Goal: Information Seeking & Learning: Learn about a topic

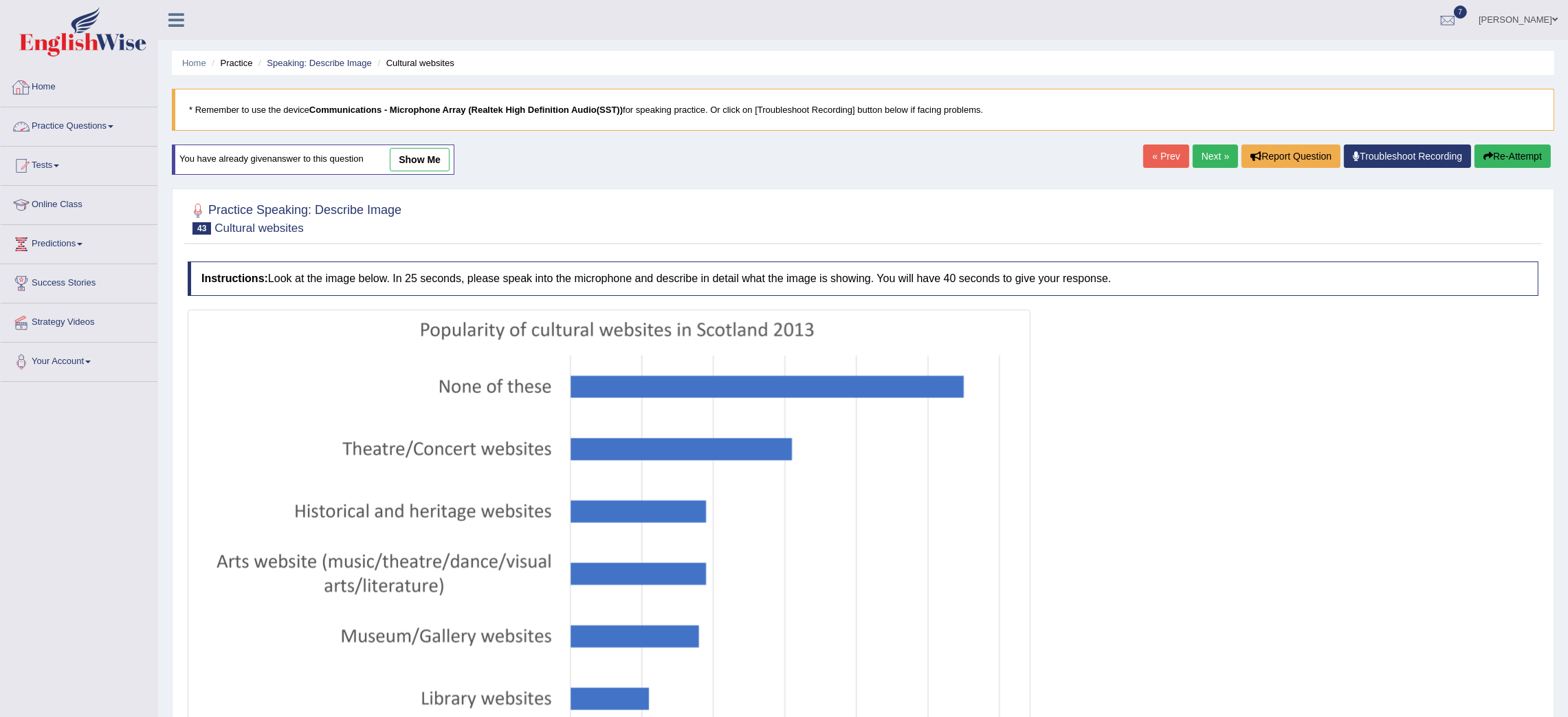
click at [40, 88] on link "Home" at bounding box center [79, 85] width 156 height 34
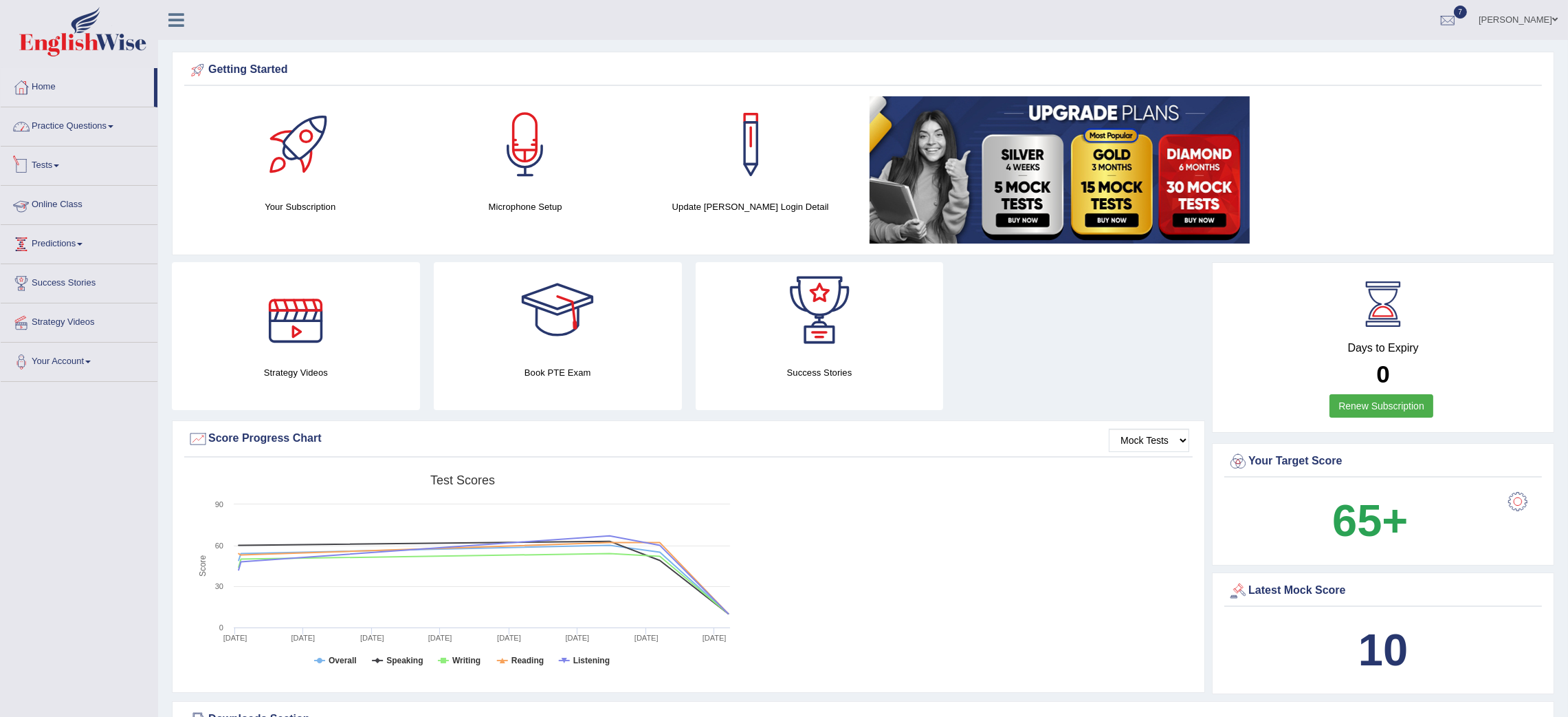
click at [69, 123] on link "Practice Questions" at bounding box center [79, 124] width 156 height 34
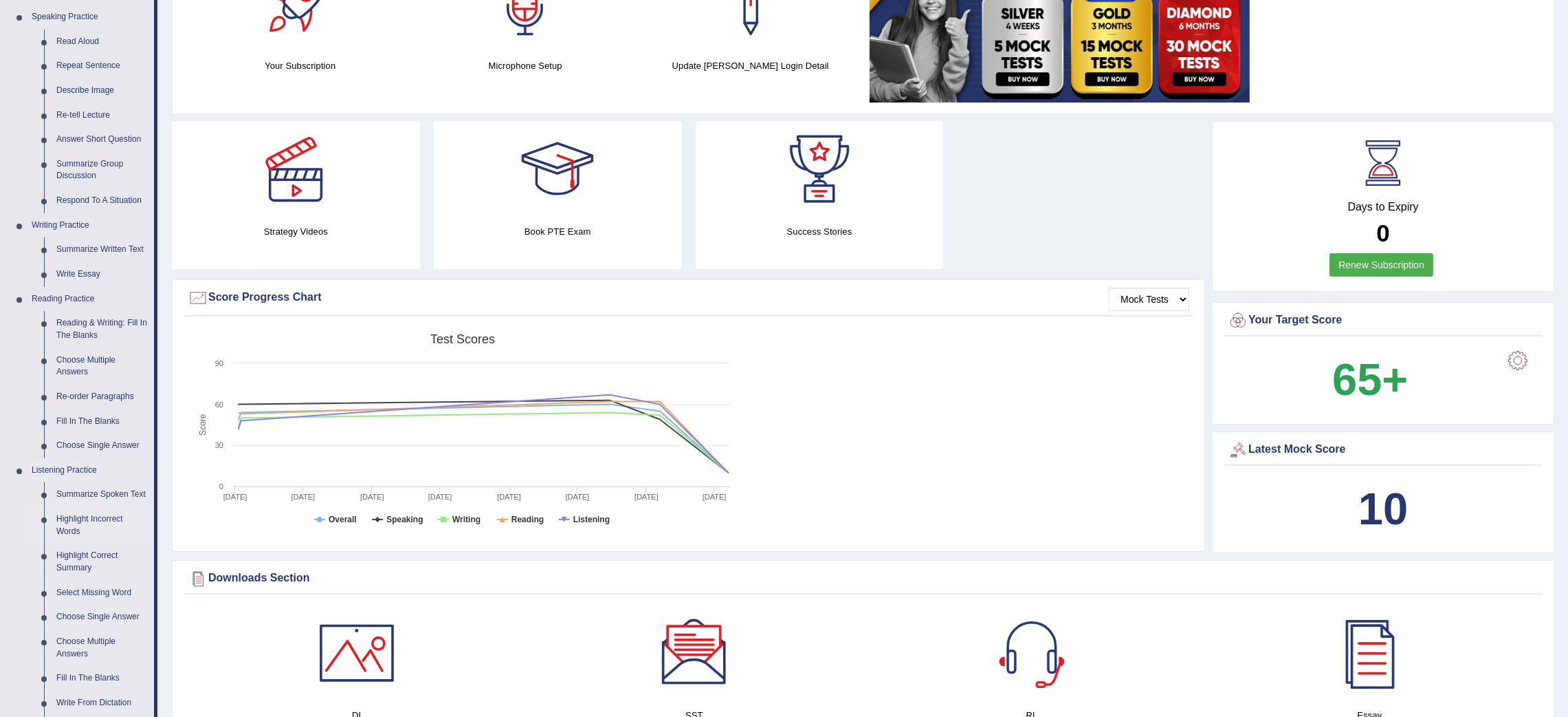
scroll to position [140, 0]
click at [87, 412] on link "Fill In The Blanks" at bounding box center [102, 422] width 104 height 25
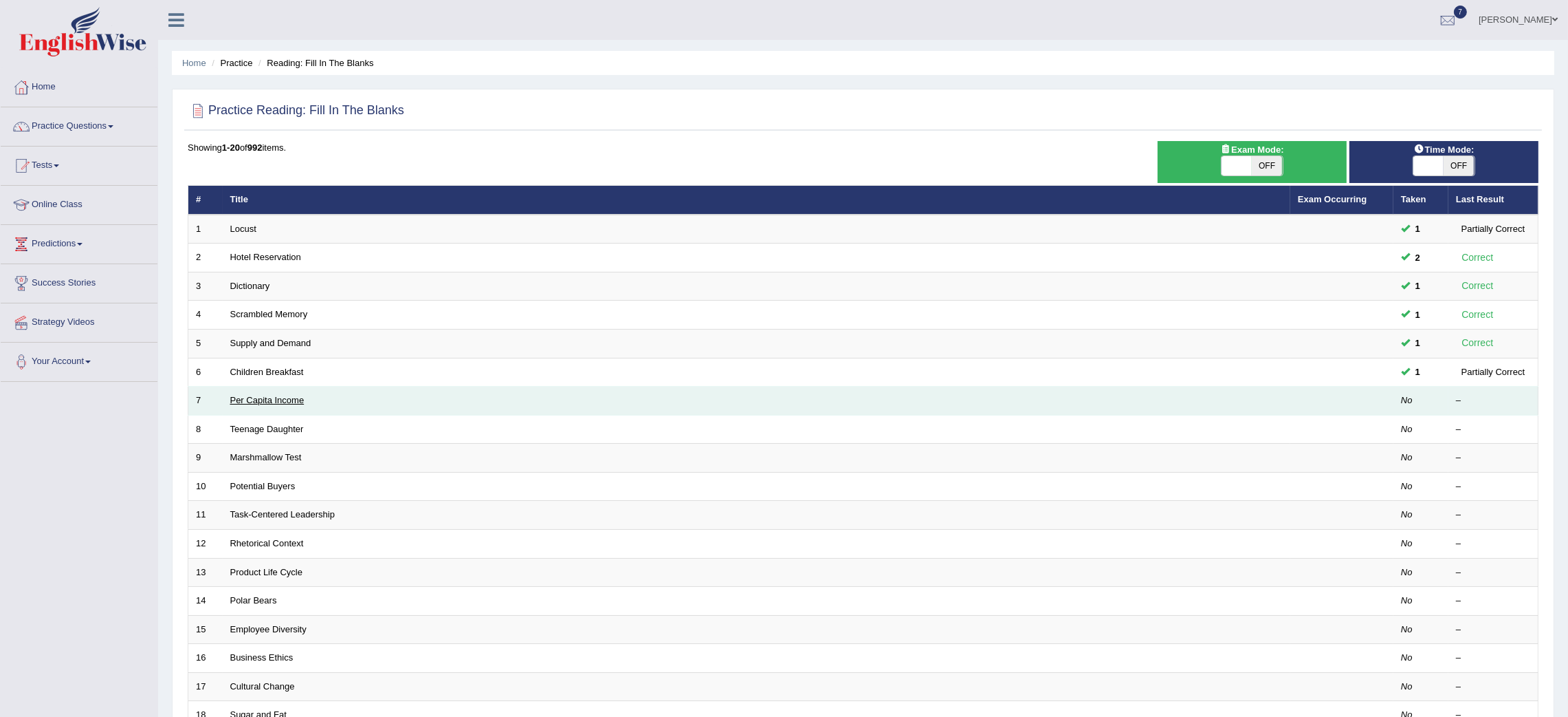
click at [233, 399] on link "Per Capita Income" at bounding box center [267, 399] width 75 height 10
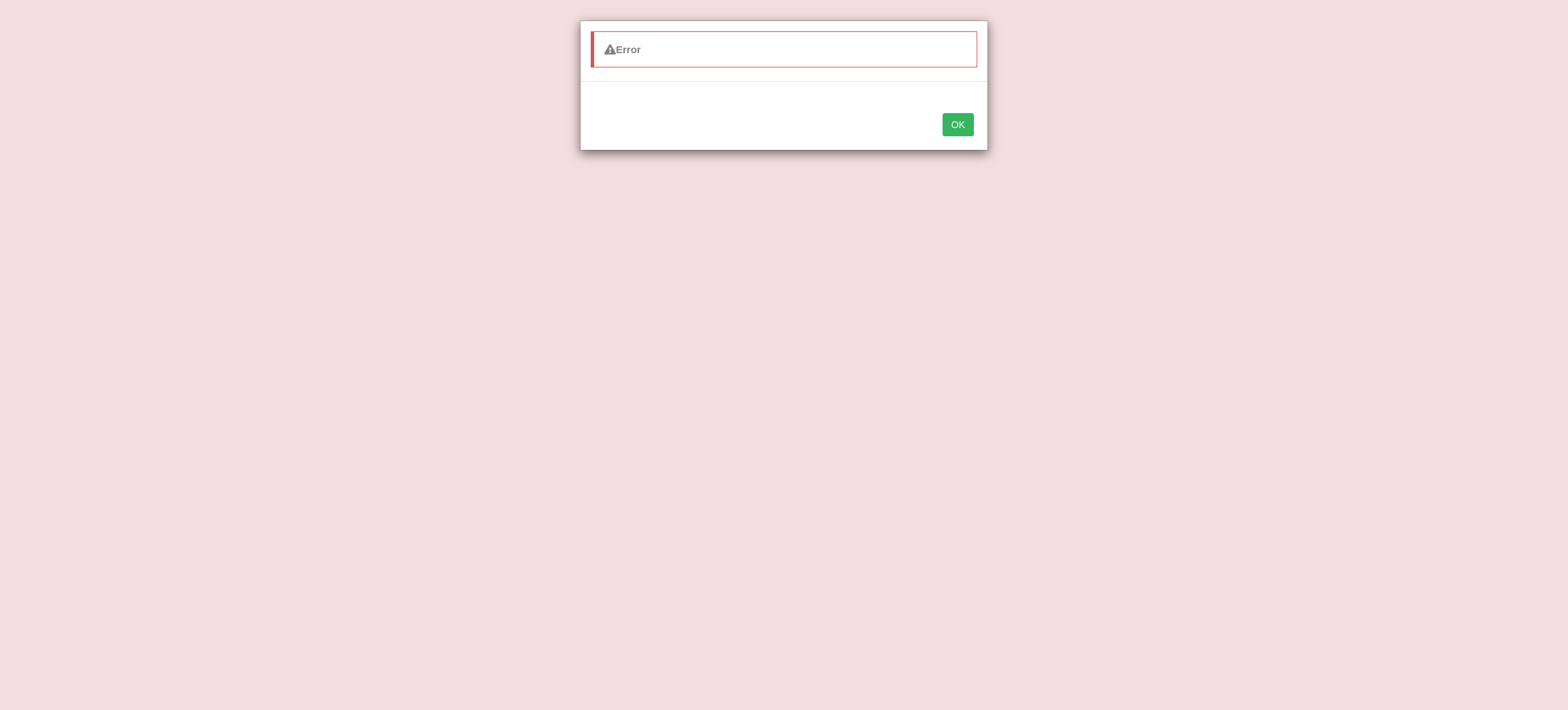
click at [951, 114] on button "OK" at bounding box center [958, 124] width 31 height 23
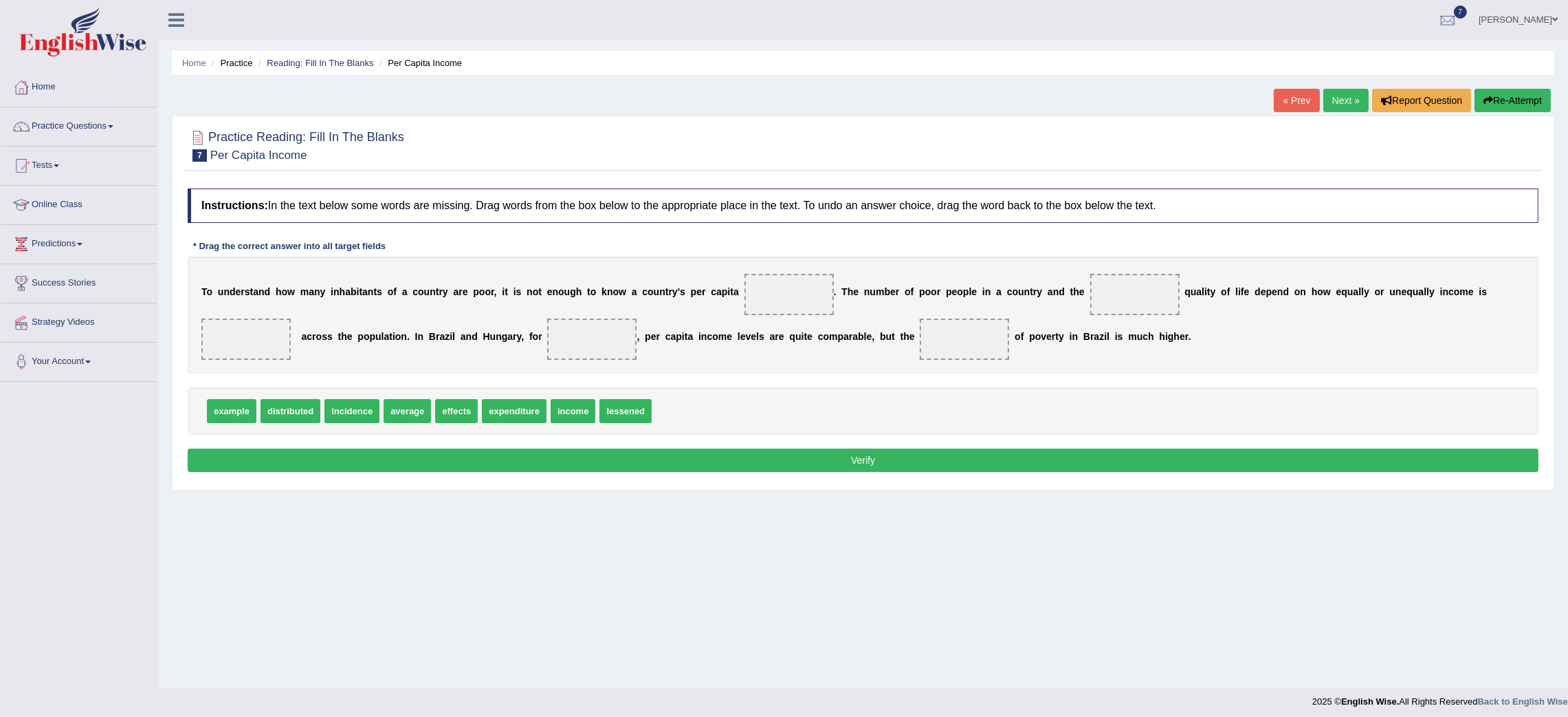
click at [1108, 306] on span at bounding box center [1135, 294] width 89 height 41
drag, startPoint x: 423, startPoint y: 412, endPoint x: 1160, endPoint y: 295, distance: 746.2
drag, startPoint x: 526, startPoint y: 415, endPoint x: 778, endPoint y: 295, distance: 279.1
drag, startPoint x: 290, startPoint y: 407, endPoint x: 257, endPoint y: 340, distance: 74.7
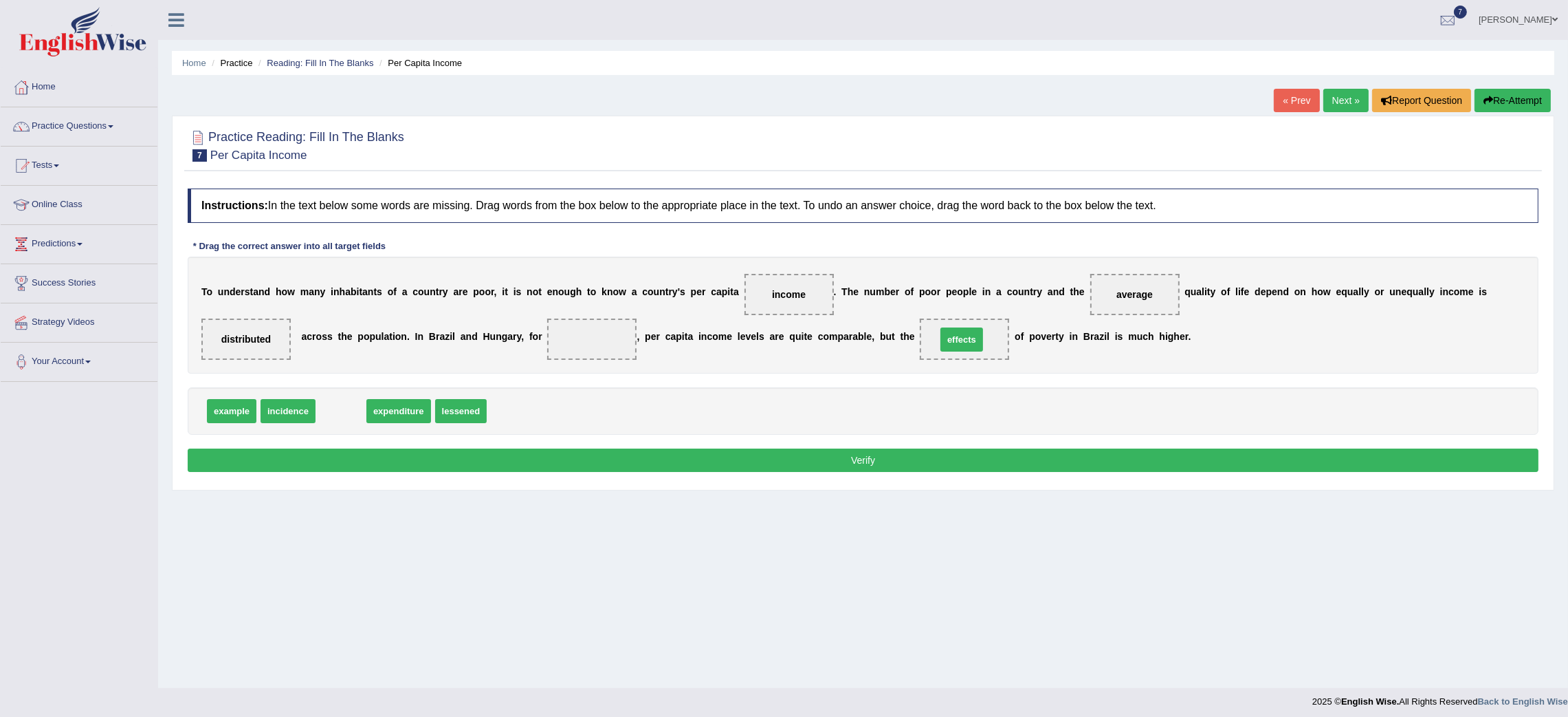
drag, startPoint x: 343, startPoint y: 408, endPoint x: 963, endPoint y: 336, distance: 624.2
drag, startPoint x: 241, startPoint y: 414, endPoint x: 589, endPoint y: 338, distance: 356.2
click at [628, 459] on button "Verify" at bounding box center [863, 459] width 1351 height 23
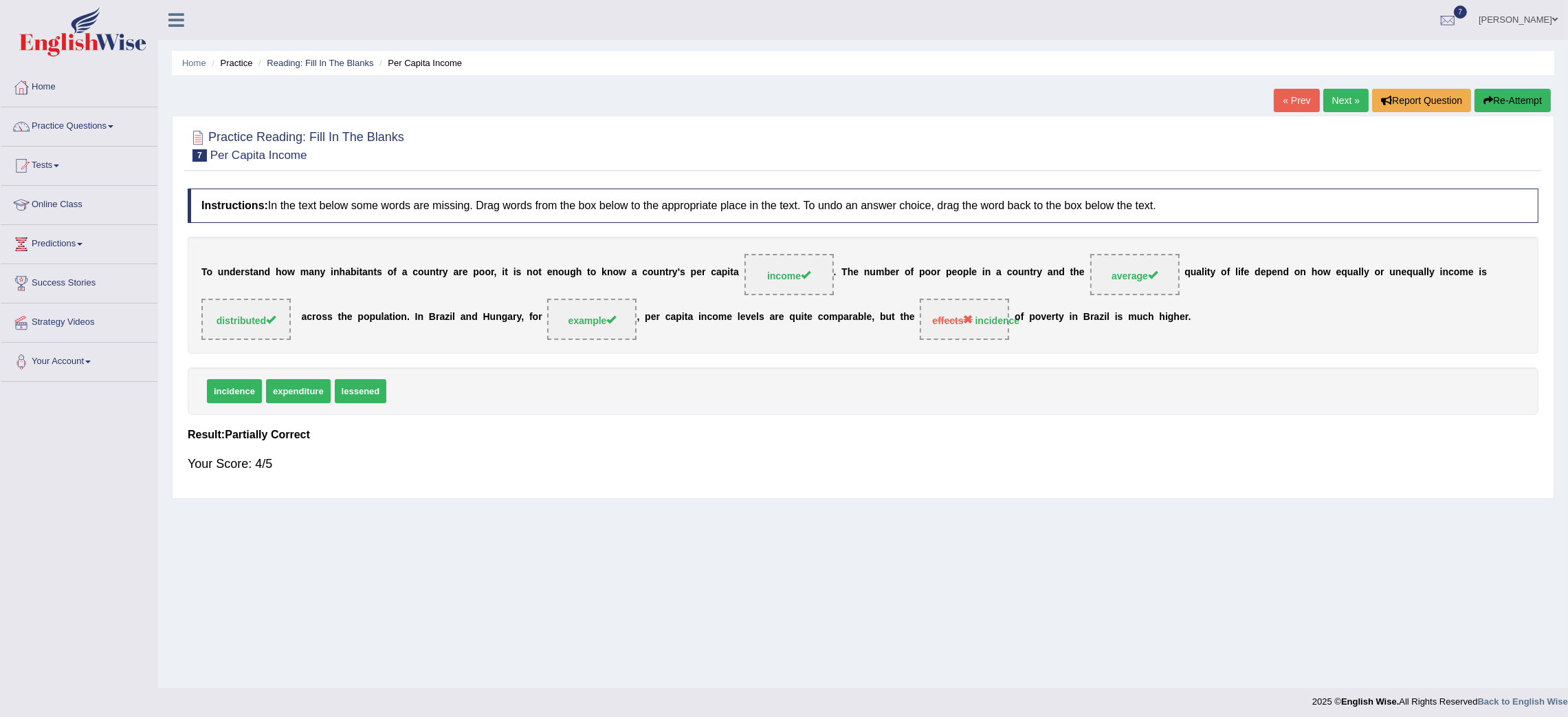
click at [1337, 95] on link "Next »" at bounding box center [1345, 99] width 45 height 23
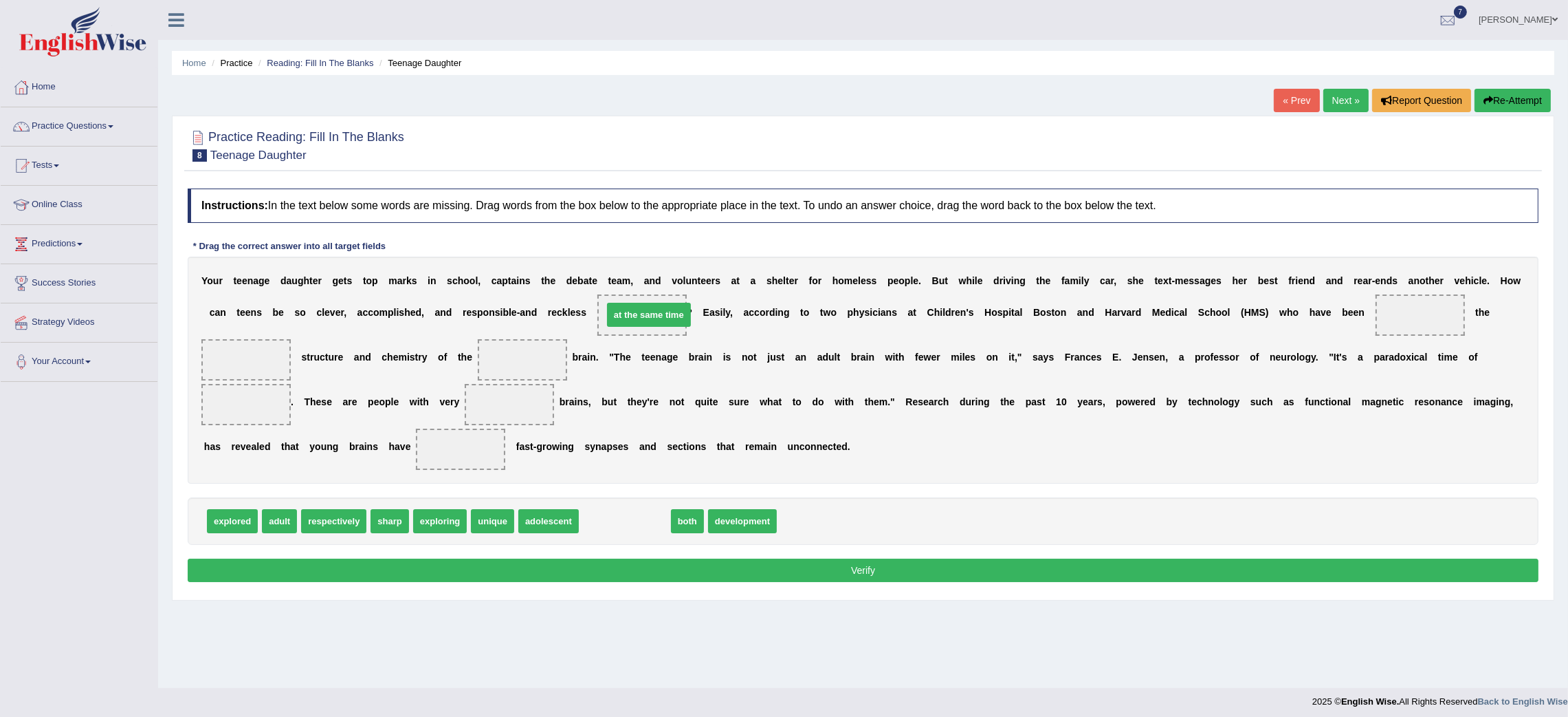
drag, startPoint x: 609, startPoint y: 522, endPoint x: 630, endPoint y: 316, distance: 207.1
drag, startPoint x: 635, startPoint y: 314, endPoint x: 629, endPoint y: 306, distance: 10.0
click at [683, 345] on div "Y o u r t e e n a g e d a u g h t e r g e t s t o p m a r k s i n s c h o o l ,…" at bounding box center [863, 370] width 1351 height 227
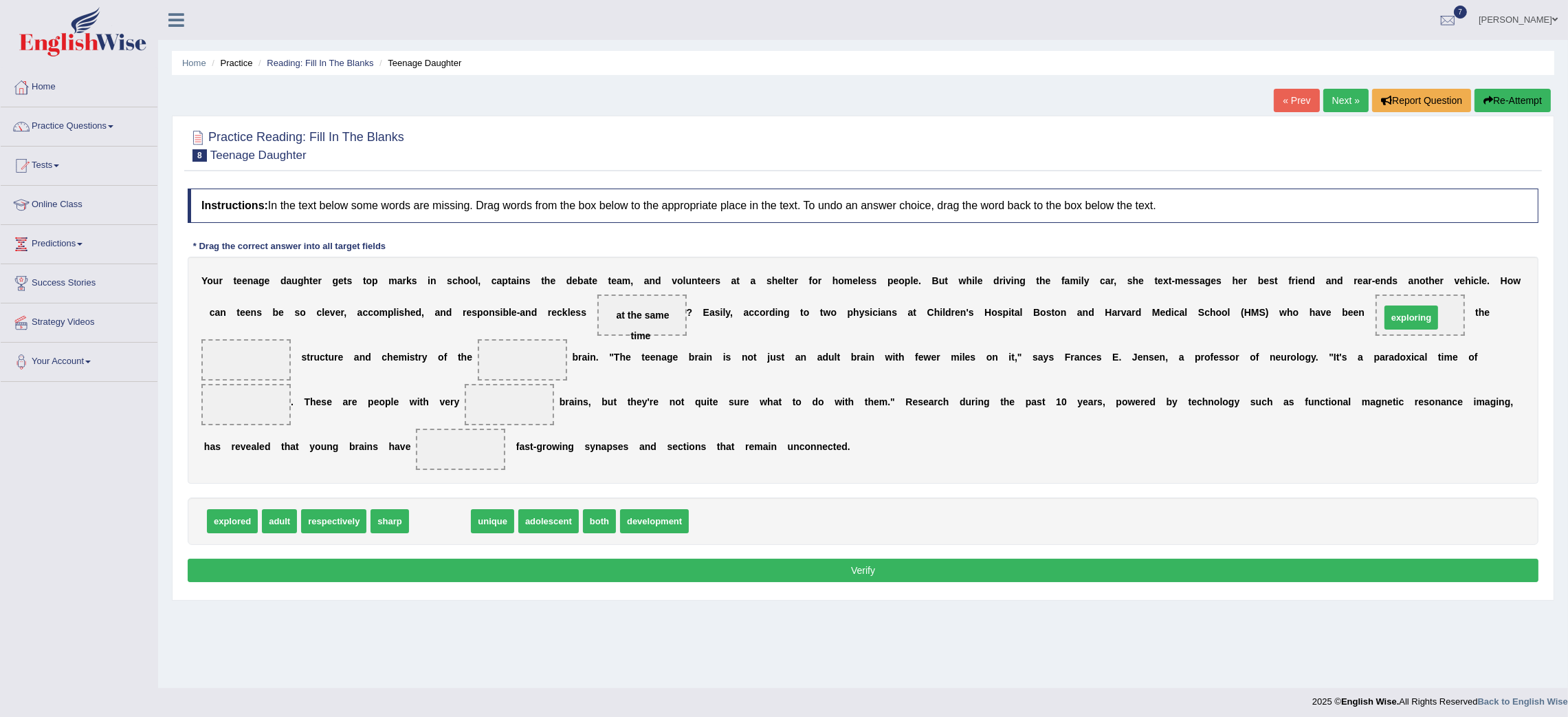
drag, startPoint x: 447, startPoint y: 513, endPoint x: 1418, endPoint y: 309, distance: 992.2
drag, startPoint x: 434, startPoint y: 514, endPoint x: 240, endPoint y: 353, distance: 252.1
drag, startPoint x: 436, startPoint y: 515, endPoint x: 496, endPoint y: 358, distance: 168.1
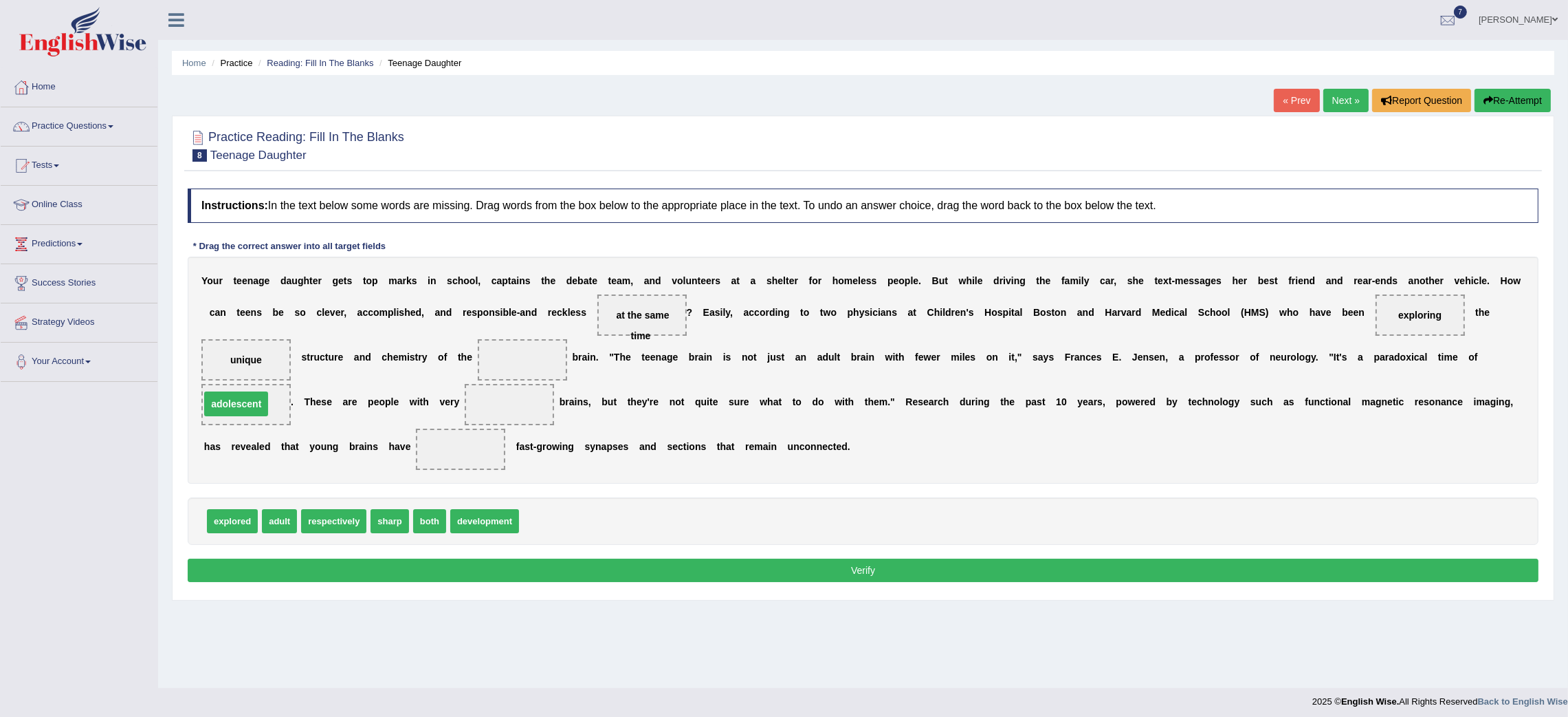
drag, startPoint x: 510, startPoint y: 363, endPoint x: 222, endPoint y: 402, distance: 290.6
drag, startPoint x: 283, startPoint y: 520, endPoint x: 529, endPoint y: 369, distance: 288.6
drag, startPoint x: 355, startPoint y: 520, endPoint x: 504, endPoint y: 402, distance: 190.1
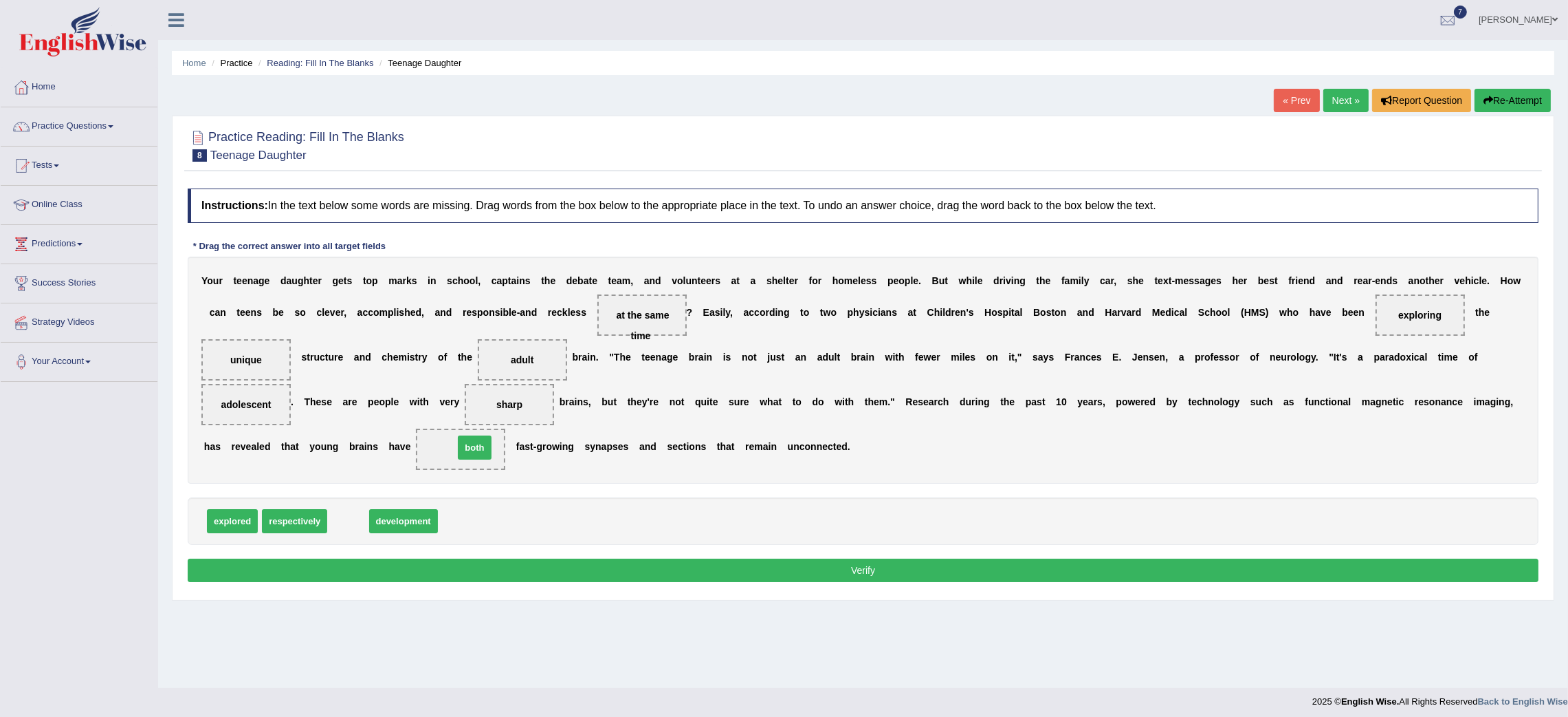
drag, startPoint x: 354, startPoint y: 522, endPoint x: 478, endPoint y: 450, distance: 143.4
click at [613, 568] on button "Verify" at bounding box center [863, 570] width 1351 height 23
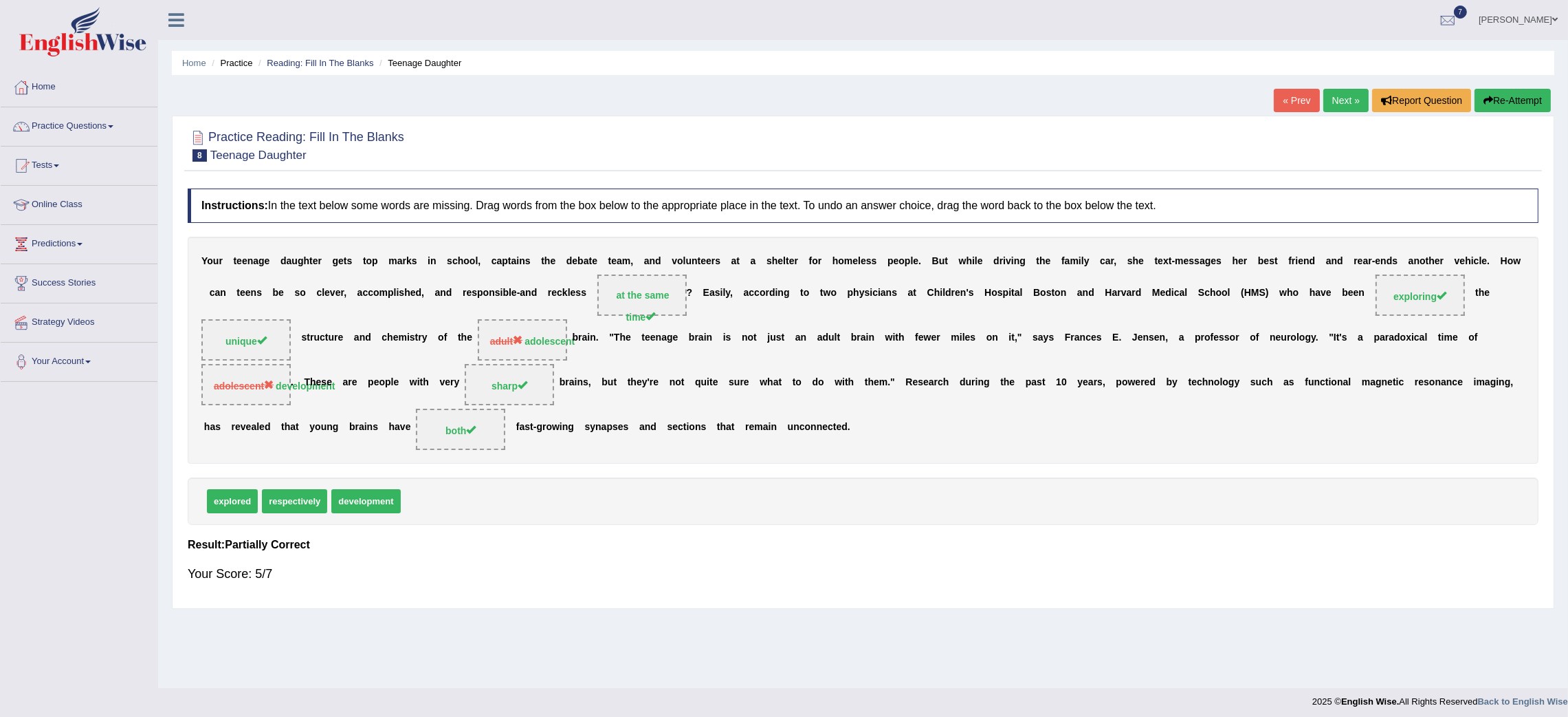
click at [1331, 100] on link "Next »" at bounding box center [1345, 99] width 45 height 23
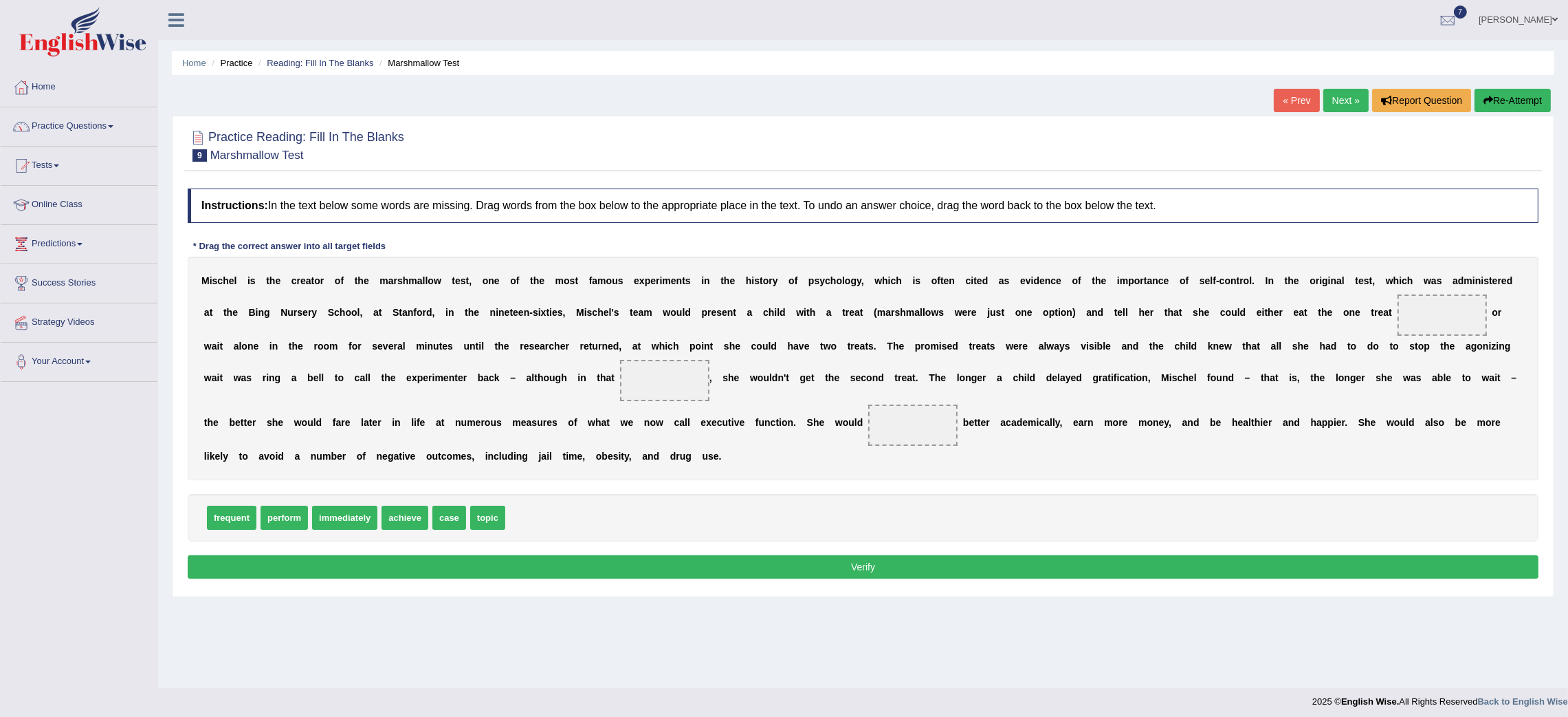
click at [1102, 326] on div "M i s c h e l i s t h e c r e a t o r o f t h e m a r s h m a l l o w t e s t ,…" at bounding box center [863, 368] width 1351 height 224
drag, startPoint x: 356, startPoint y: 511, endPoint x: 1451, endPoint y: 304, distance: 1114.4
drag, startPoint x: 365, startPoint y: 520, endPoint x: 663, endPoint y: 382, distance: 328.4
drag, startPoint x: 278, startPoint y: 514, endPoint x: 899, endPoint y: 426, distance: 627.2
click at [880, 572] on button "Verify" at bounding box center [863, 566] width 1351 height 23
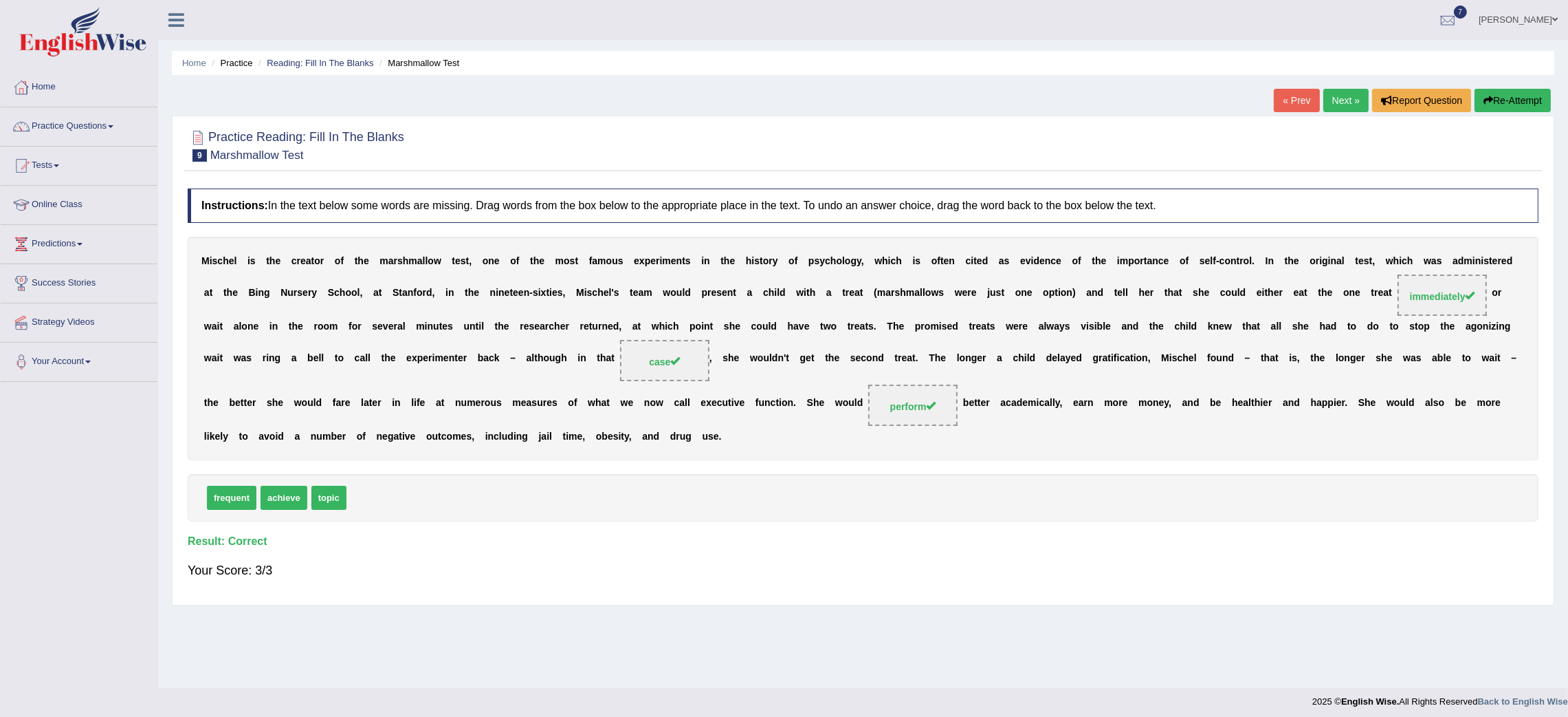
click at [1342, 100] on link "Next »" at bounding box center [1345, 99] width 45 height 23
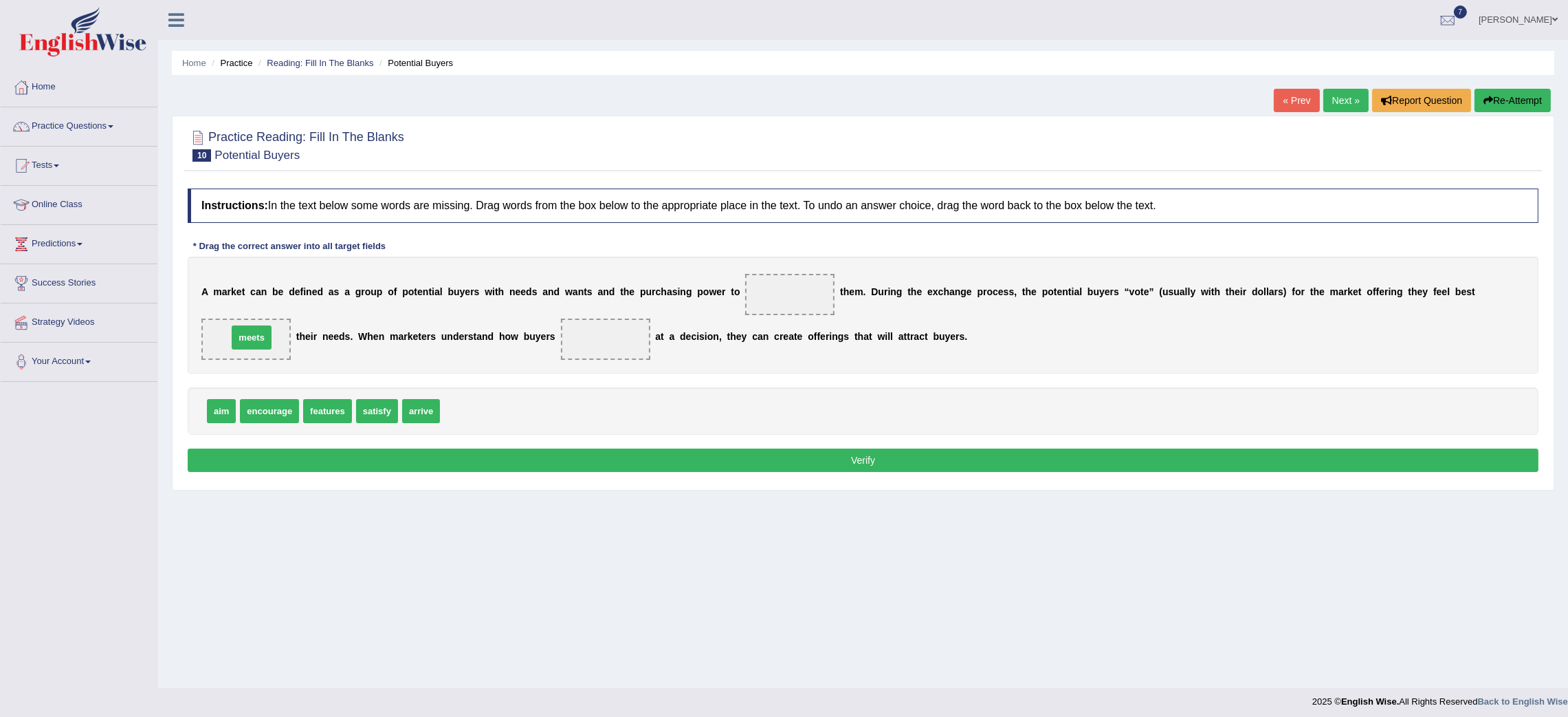
drag, startPoint x: 457, startPoint y: 412, endPoint x: 243, endPoint y: 340, distance: 225.8
click at [227, 408] on span "aim" at bounding box center [221, 411] width 29 height 24
drag, startPoint x: 216, startPoint y: 412, endPoint x: 583, endPoint y: 348, distance: 372.5
drag, startPoint x: 341, startPoint y: 410, endPoint x: 778, endPoint y: 293, distance: 452.4
click at [677, 467] on button "Verify" at bounding box center [863, 459] width 1351 height 23
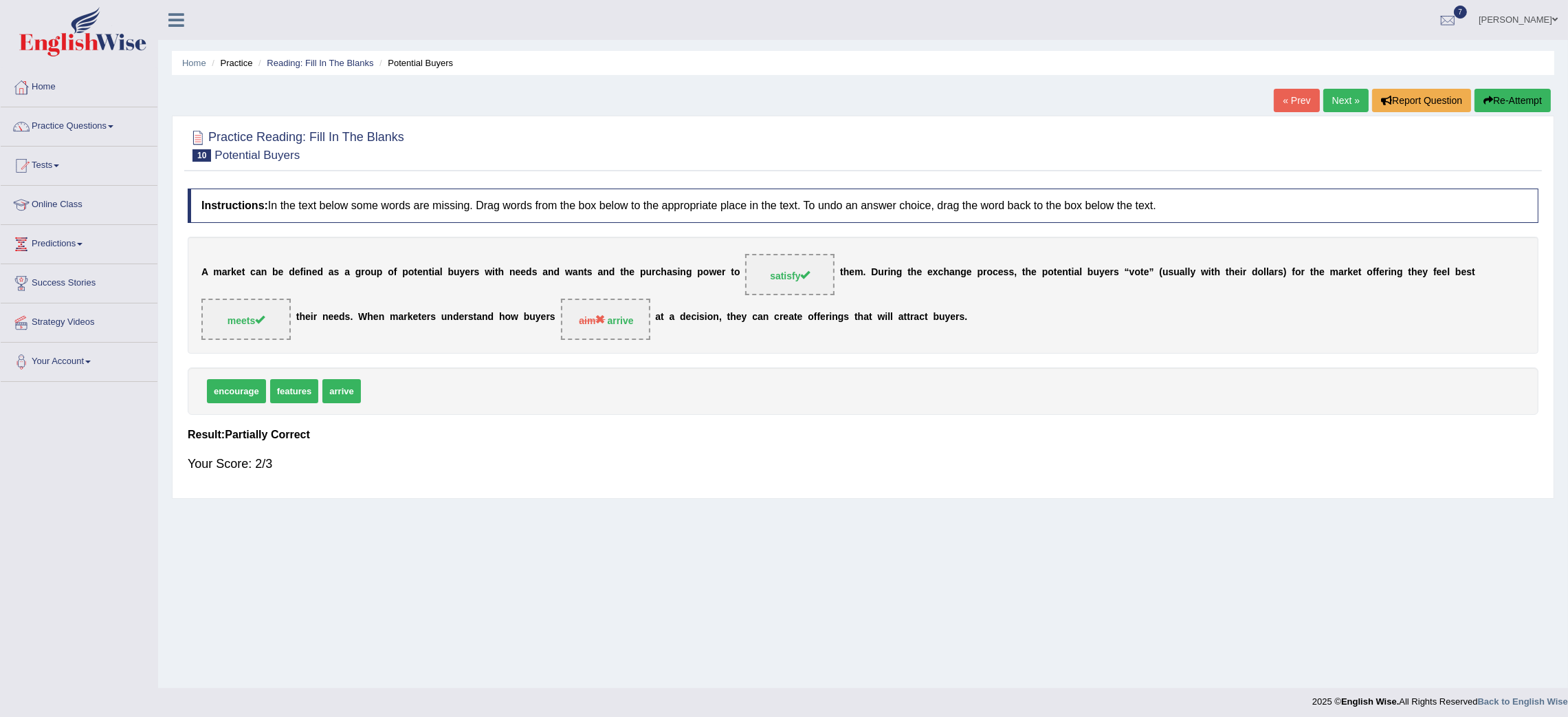
click at [1339, 108] on link "Next »" at bounding box center [1345, 99] width 45 height 23
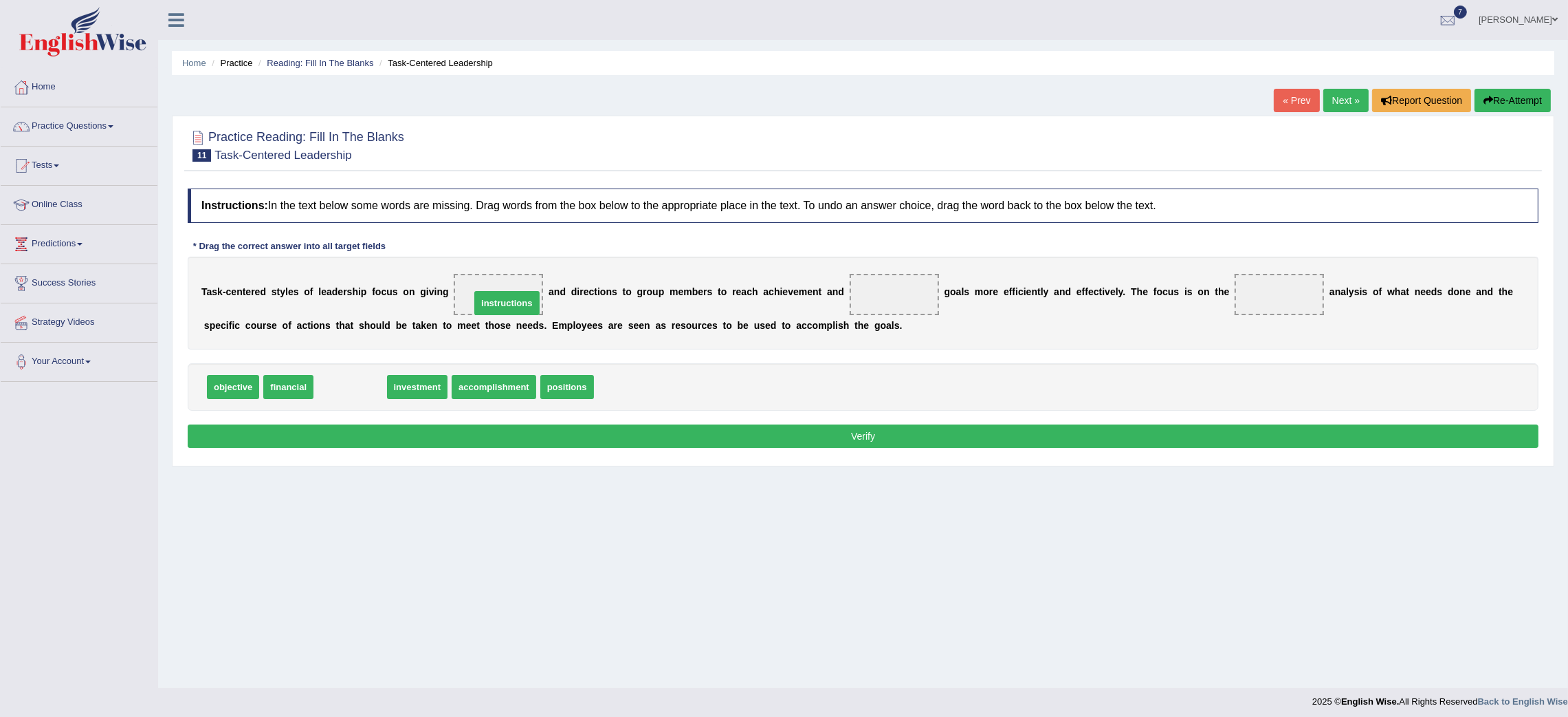
drag, startPoint x: 358, startPoint y: 387, endPoint x: 515, endPoint y: 303, distance: 178.1
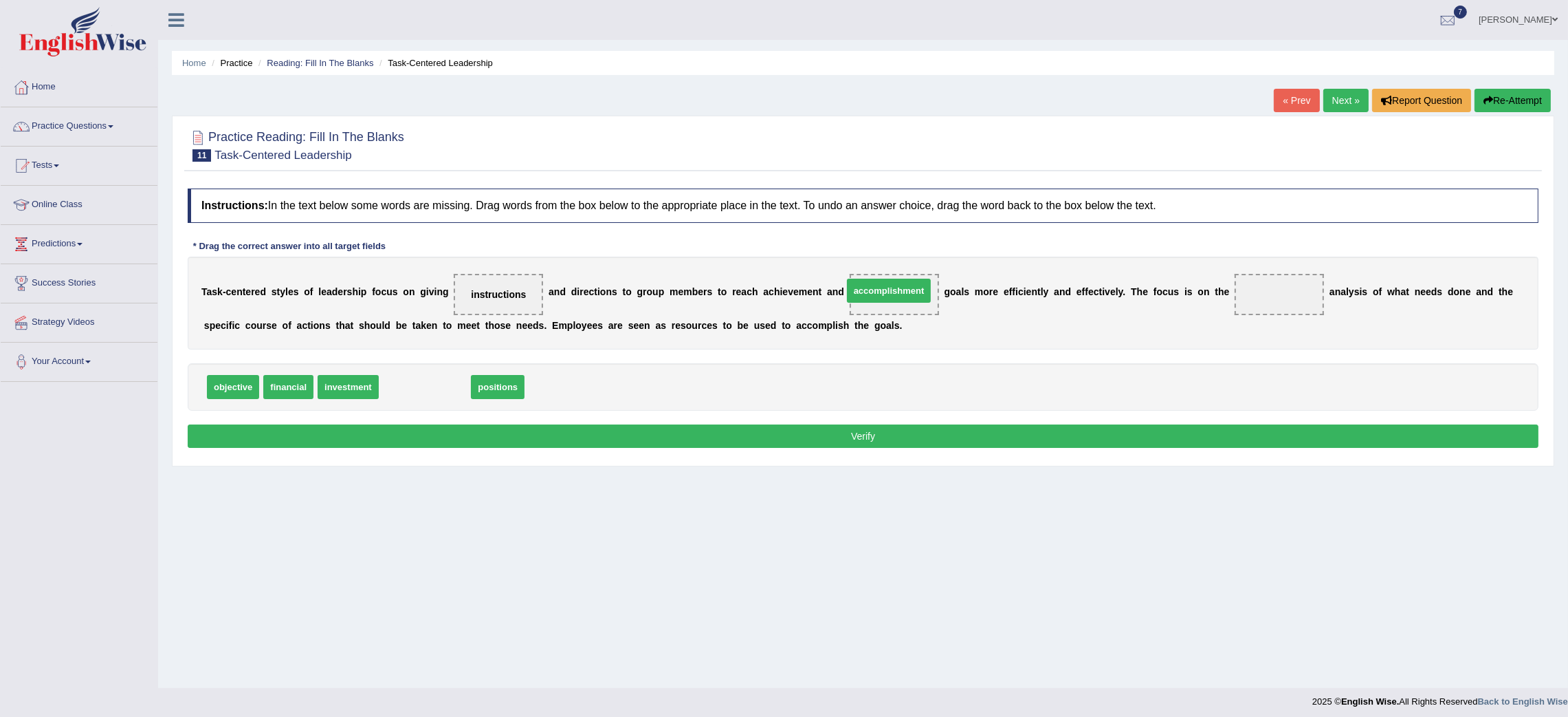
drag, startPoint x: 411, startPoint y: 387, endPoint x: 876, endPoint y: 290, distance: 475.0
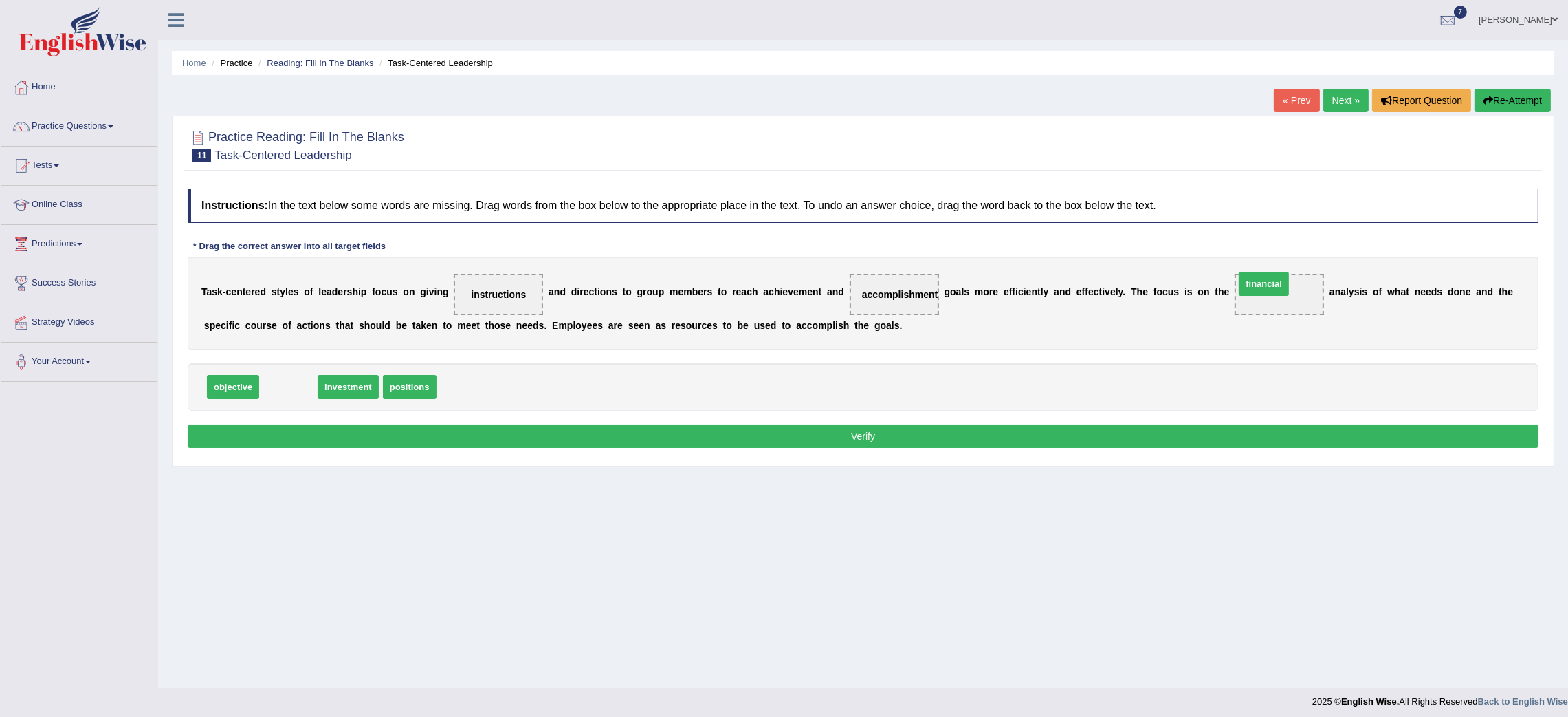
drag, startPoint x: 278, startPoint y: 386, endPoint x: 1267, endPoint y: 283, distance: 994.3
click at [967, 440] on button "Verify" at bounding box center [863, 435] width 1351 height 23
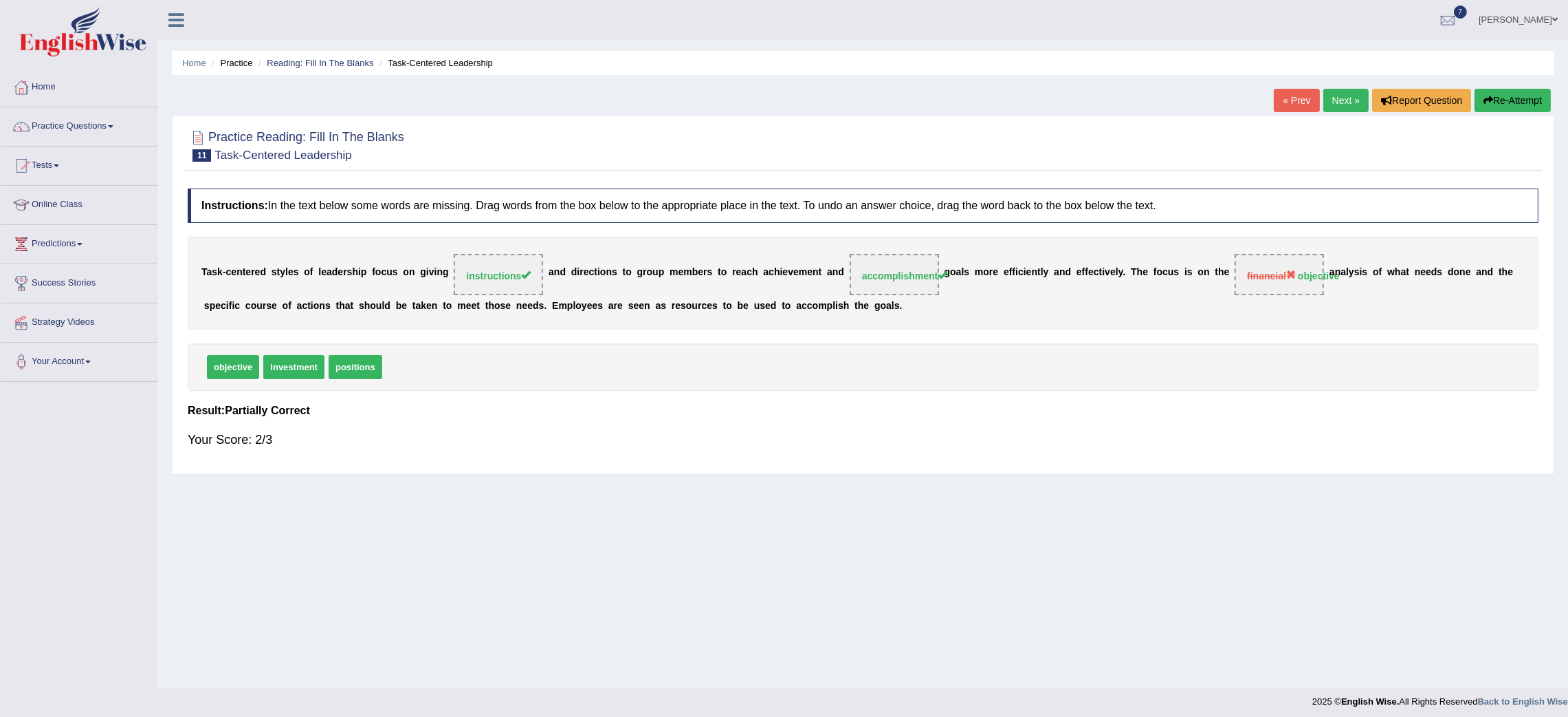
click at [1339, 98] on link "Next »" at bounding box center [1345, 99] width 45 height 23
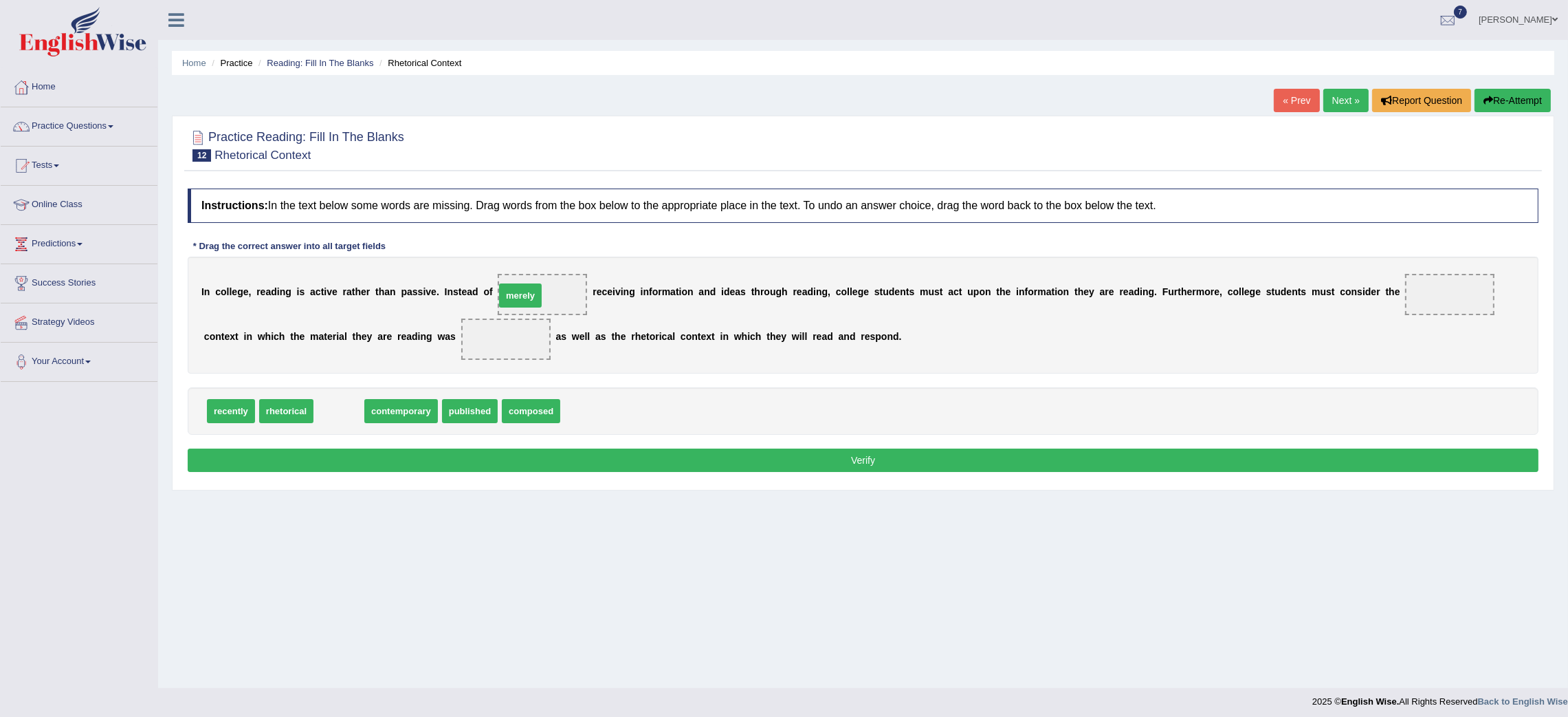
drag, startPoint x: 339, startPoint y: 409, endPoint x: 526, endPoint y: 293, distance: 220.1
drag, startPoint x: 288, startPoint y: 415, endPoint x: 1437, endPoint y: 299, distance: 1154.8
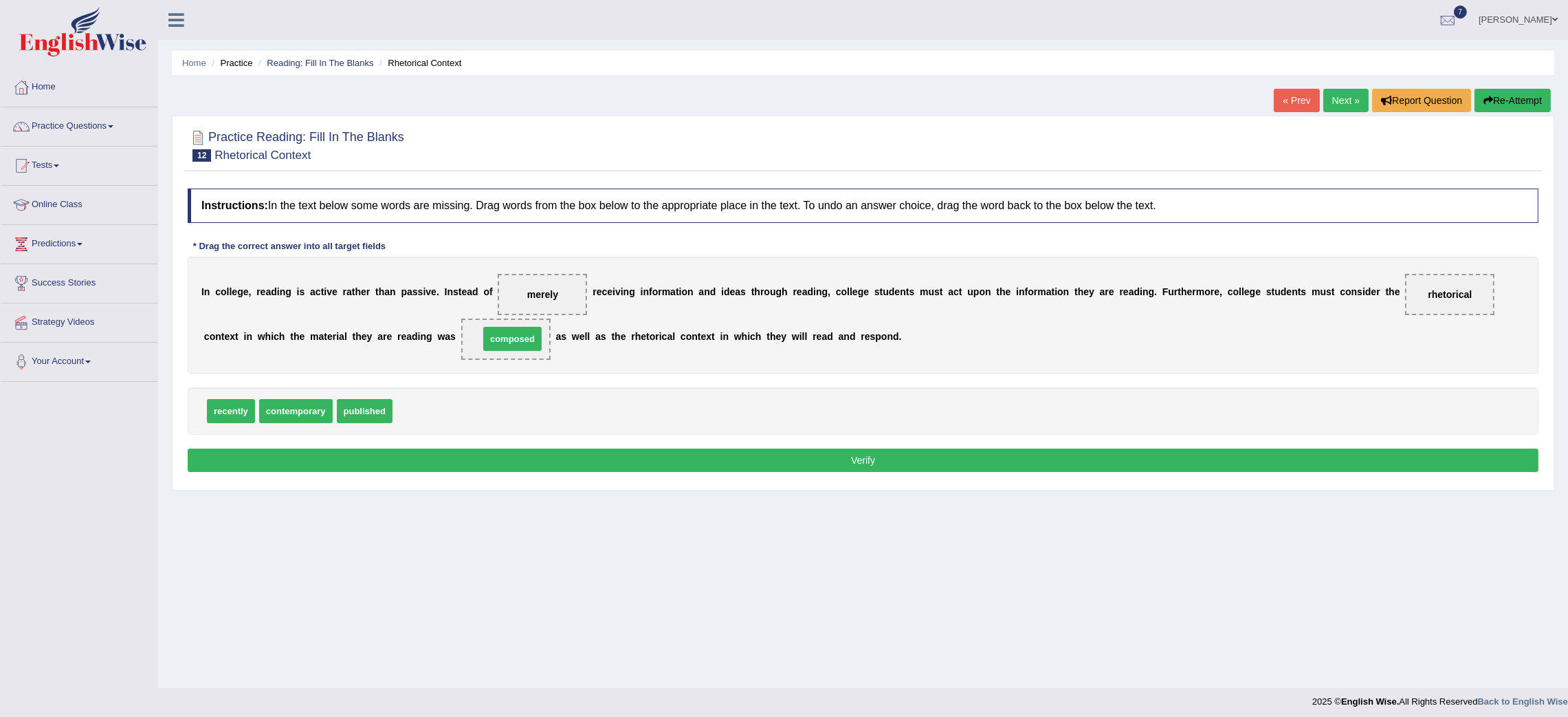
drag, startPoint x: 431, startPoint y: 412, endPoint x: 518, endPoint y: 341, distance: 112.3
click at [537, 466] on button "Verify" at bounding box center [863, 459] width 1351 height 23
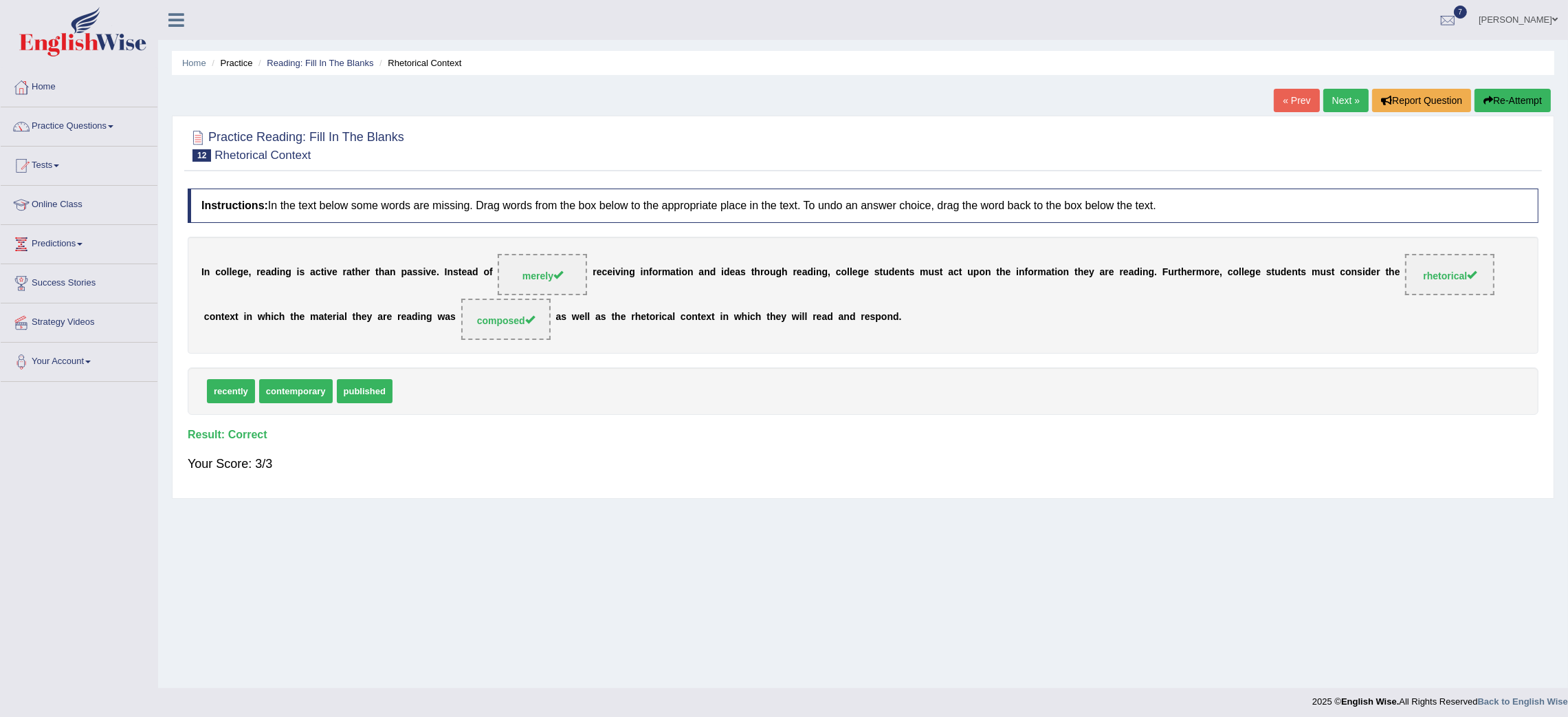
click at [1335, 92] on link "Next »" at bounding box center [1345, 99] width 45 height 23
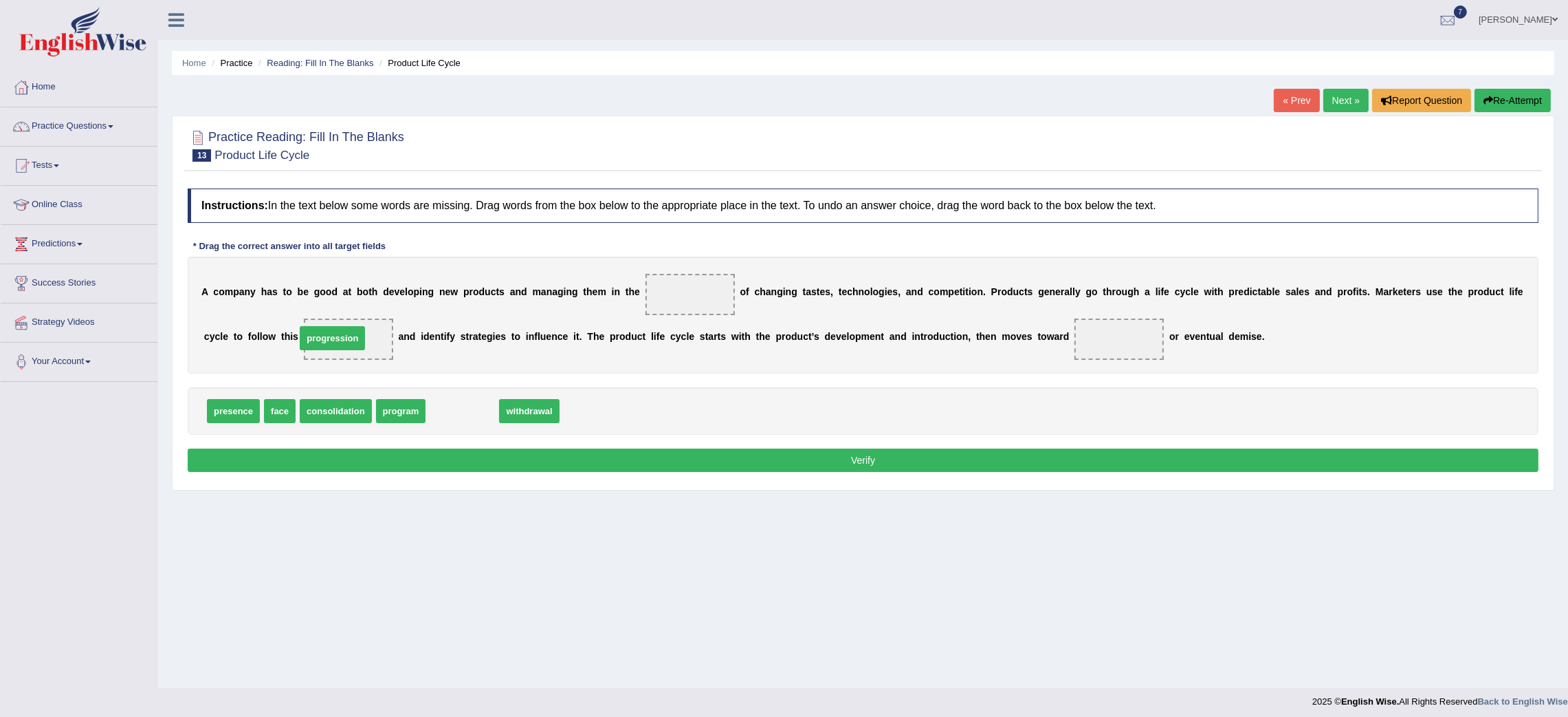
drag, startPoint x: 461, startPoint y: 409, endPoint x: 341, endPoint y: 336, distance: 140.5
drag, startPoint x: 290, startPoint y: 406, endPoint x: 695, endPoint y: 292, distance: 420.7
drag, startPoint x: 695, startPoint y: 292, endPoint x: 506, endPoint y: 408, distance: 221.8
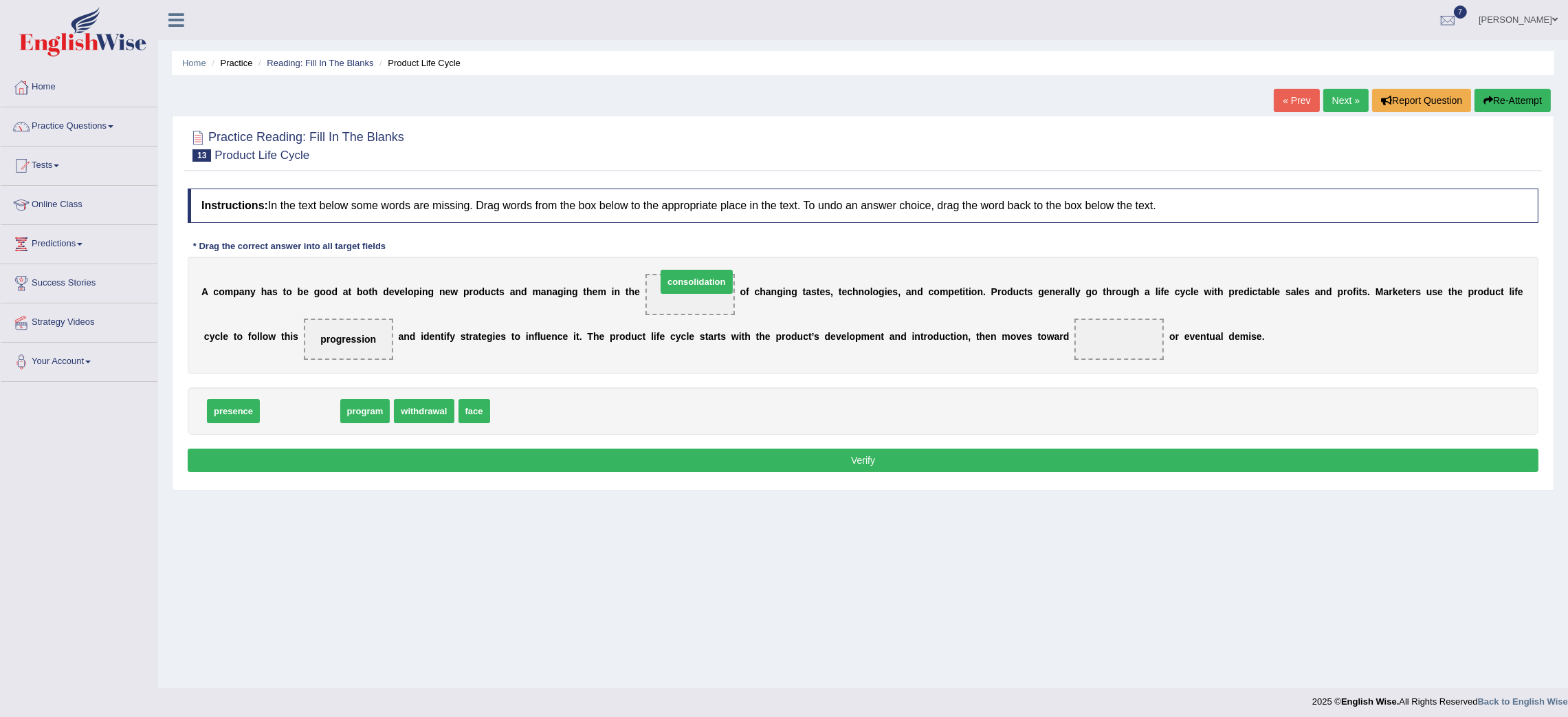
drag, startPoint x: 314, startPoint y: 409, endPoint x: 711, endPoint y: 280, distance: 417.4
drag, startPoint x: 292, startPoint y: 418, endPoint x: 308, endPoint y: 406, distance: 20.0
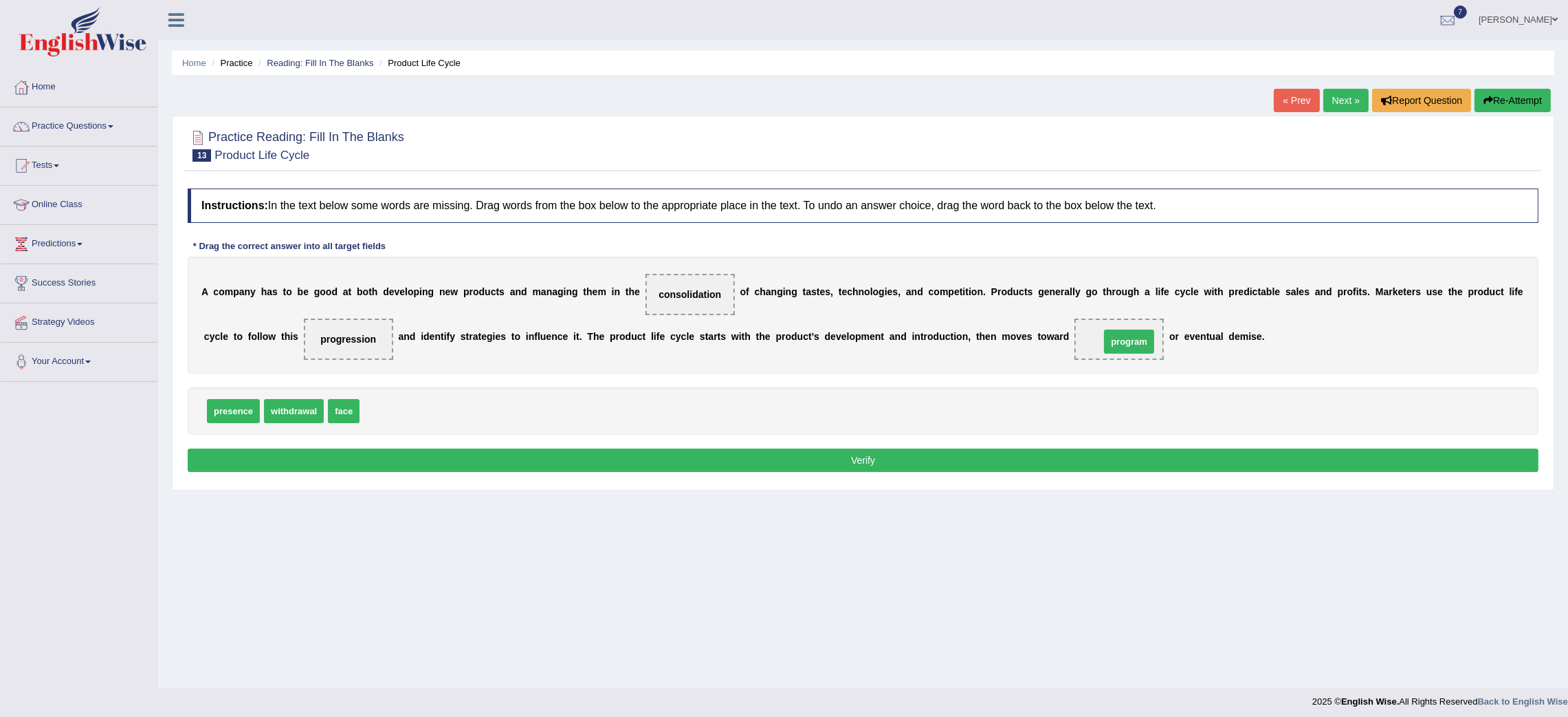
drag, startPoint x: 401, startPoint y: 411, endPoint x: 1141, endPoint y: 342, distance: 743.2
click at [1204, 333] on b "n" at bounding box center [1204, 336] width 6 height 11
drag, startPoint x: 1204, startPoint y: 333, endPoint x: 1285, endPoint y: 313, distance: 83.4
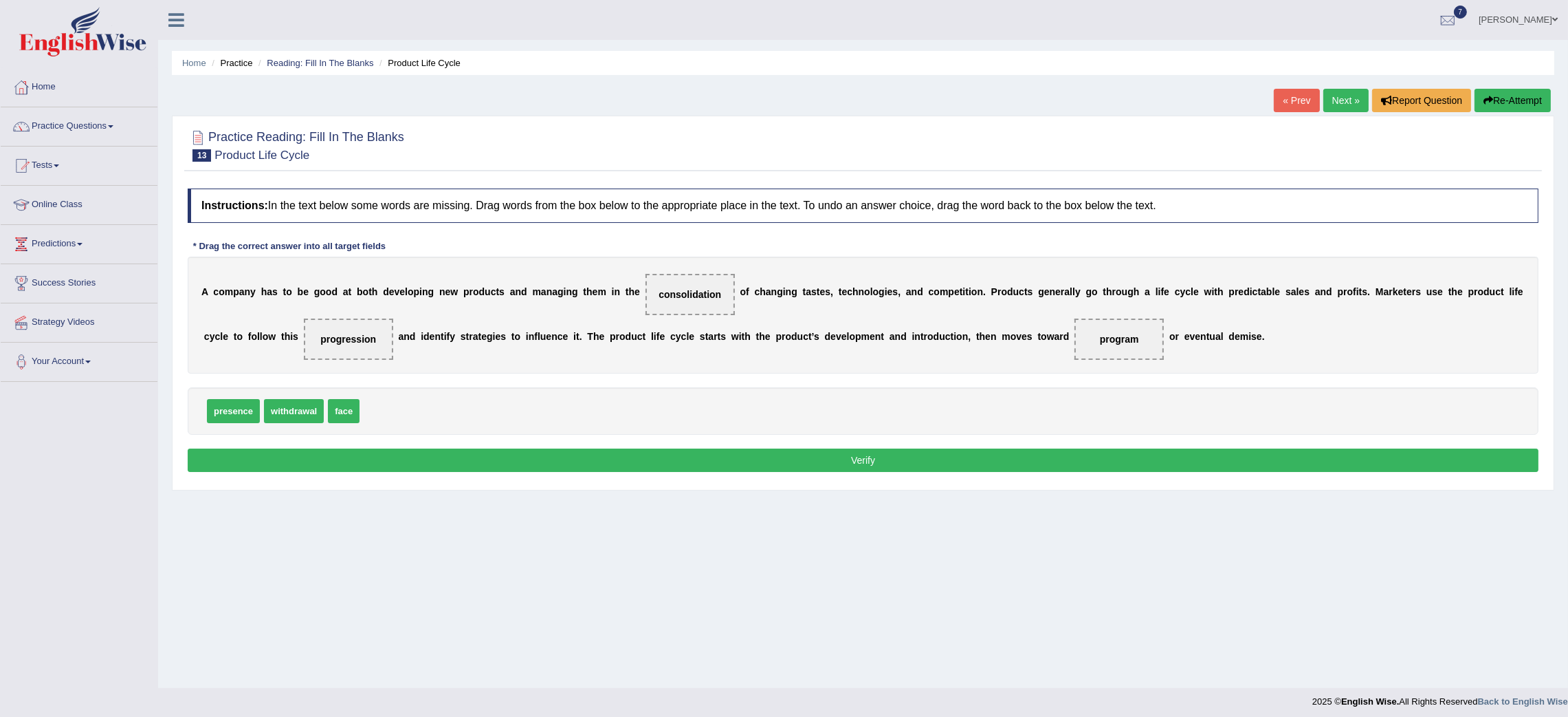
click at [1285, 313] on div "A c o m p a n y h a s t o b e g o o d a t b o t h d e v e l o p i n g n e w p r…" at bounding box center [863, 315] width 1351 height 117
drag, startPoint x: 1124, startPoint y: 346, endPoint x: 772, endPoint y: 396, distance: 355.5
click at [772, 396] on div "Instructions: In the text below some words are missing. Drag words from the box…" at bounding box center [863, 331] width 1358 height 301
drag, startPoint x: 704, startPoint y: 291, endPoint x: 1129, endPoint y: 337, distance: 427.5
drag, startPoint x: 347, startPoint y: 404, endPoint x: 704, endPoint y: 287, distance: 375.7
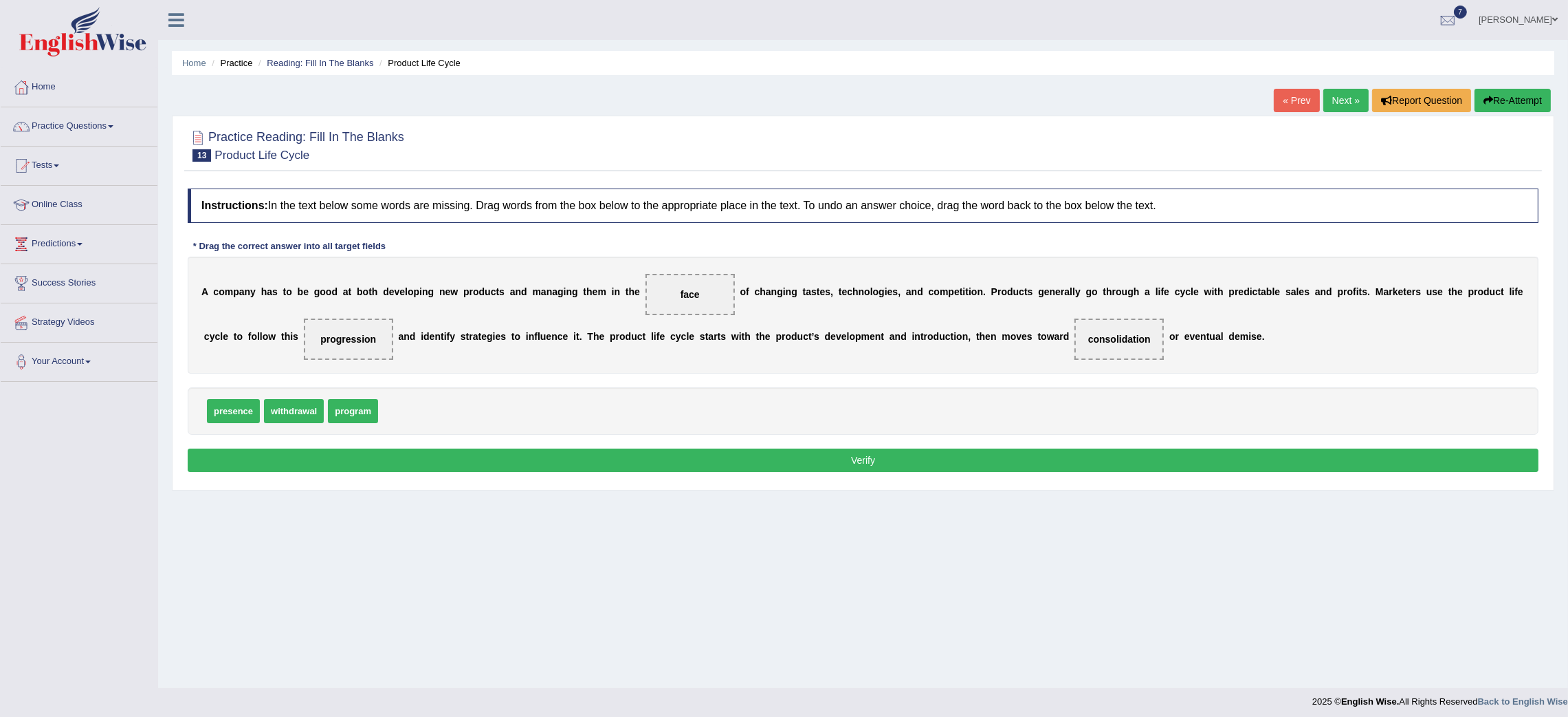
click at [757, 464] on button "Verify" at bounding box center [863, 459] width 1351 height 23
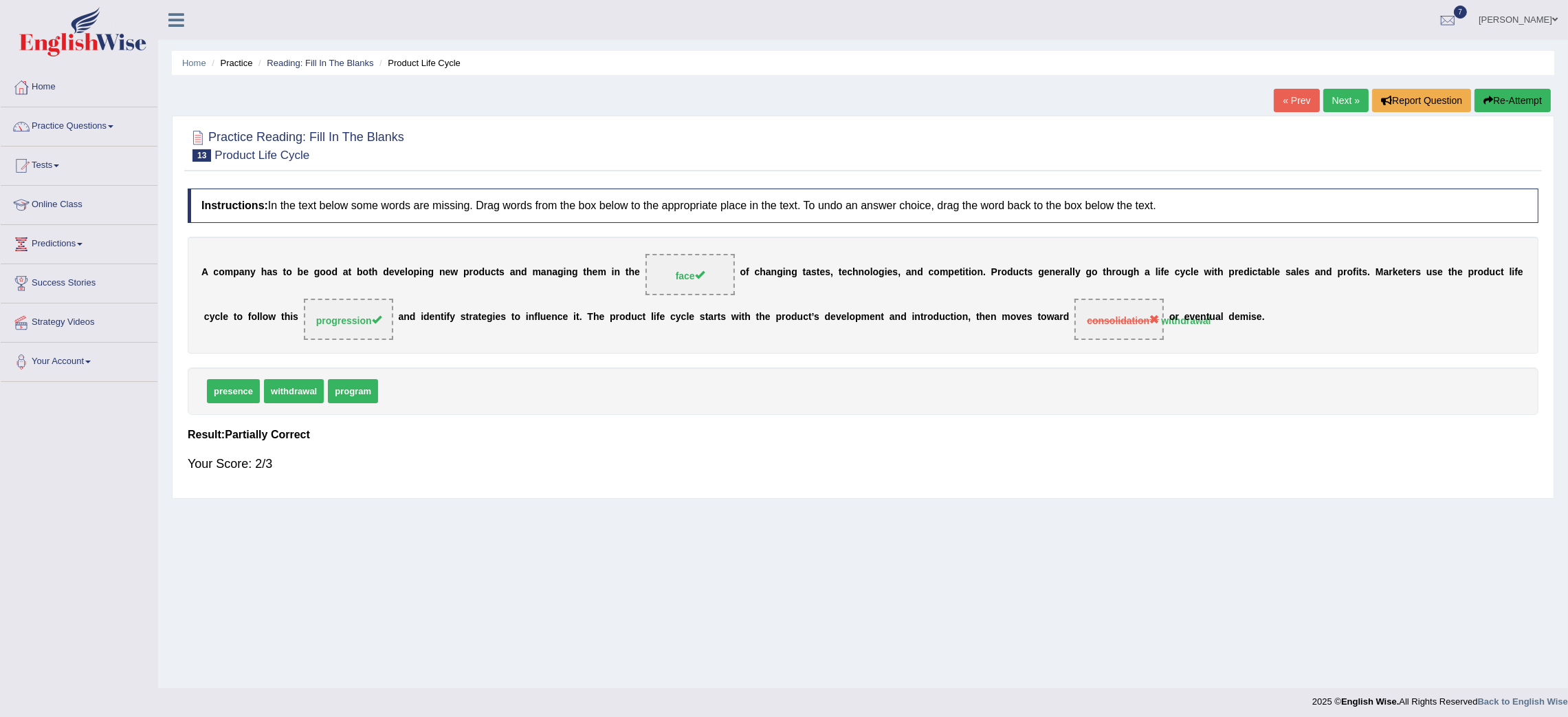
click at [1337, 97] on link "Next »" at bounding box center [1345, 99] width 45 height 23
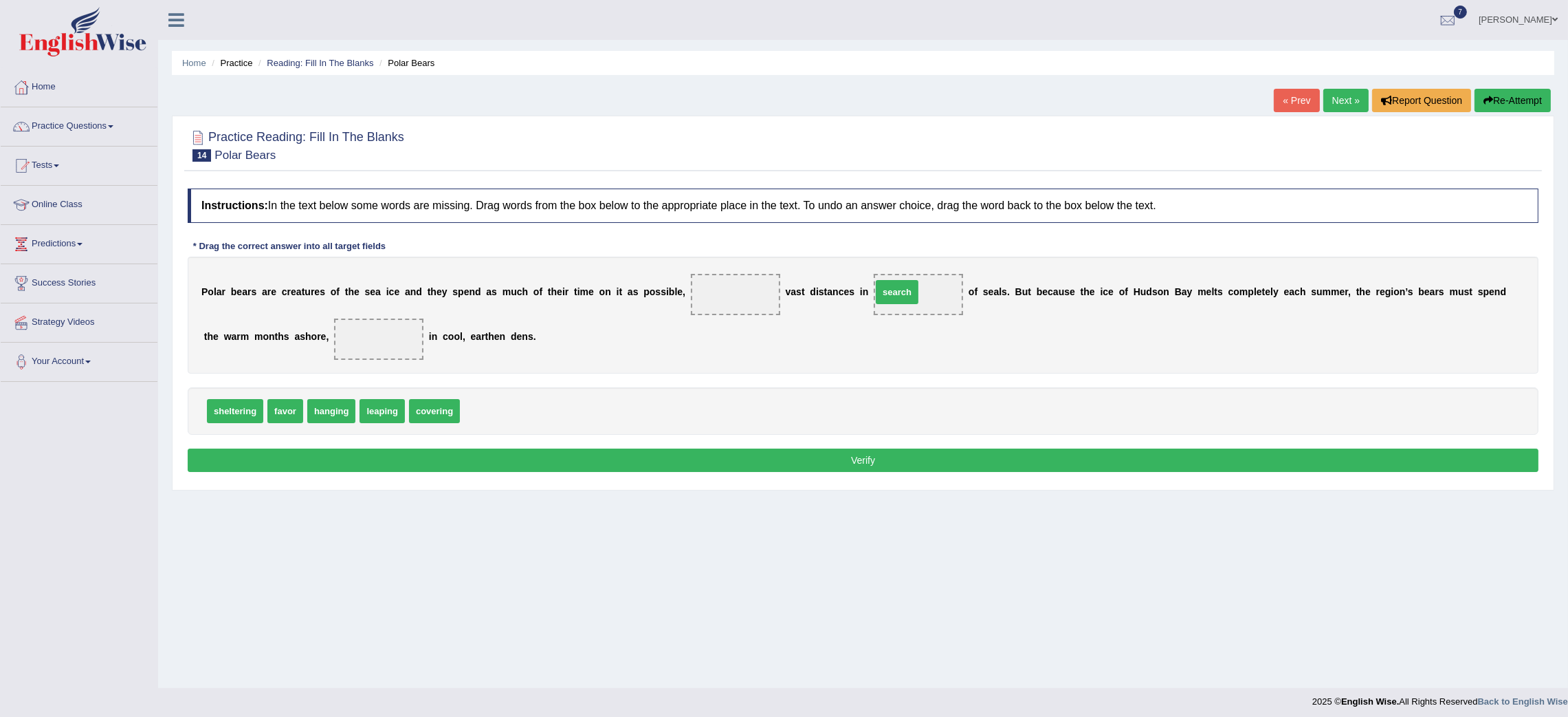
drag, startPoint x: 492, startPoint y: 411, endPoint x: 904, endPoint y: 295, distance: 428.0
drag, startPoint x: 230, startPoint y: 414, endPoint x: 363, endPoint y: 355, distance: 145.5
drag, startPoint x: 386, startPoint y: 407, endPoint x: 727, endPoint y: 292, distance: 359.9
click at [638, 456] on button "Verify" at bounding box center [863, 459] width 1351 height 23
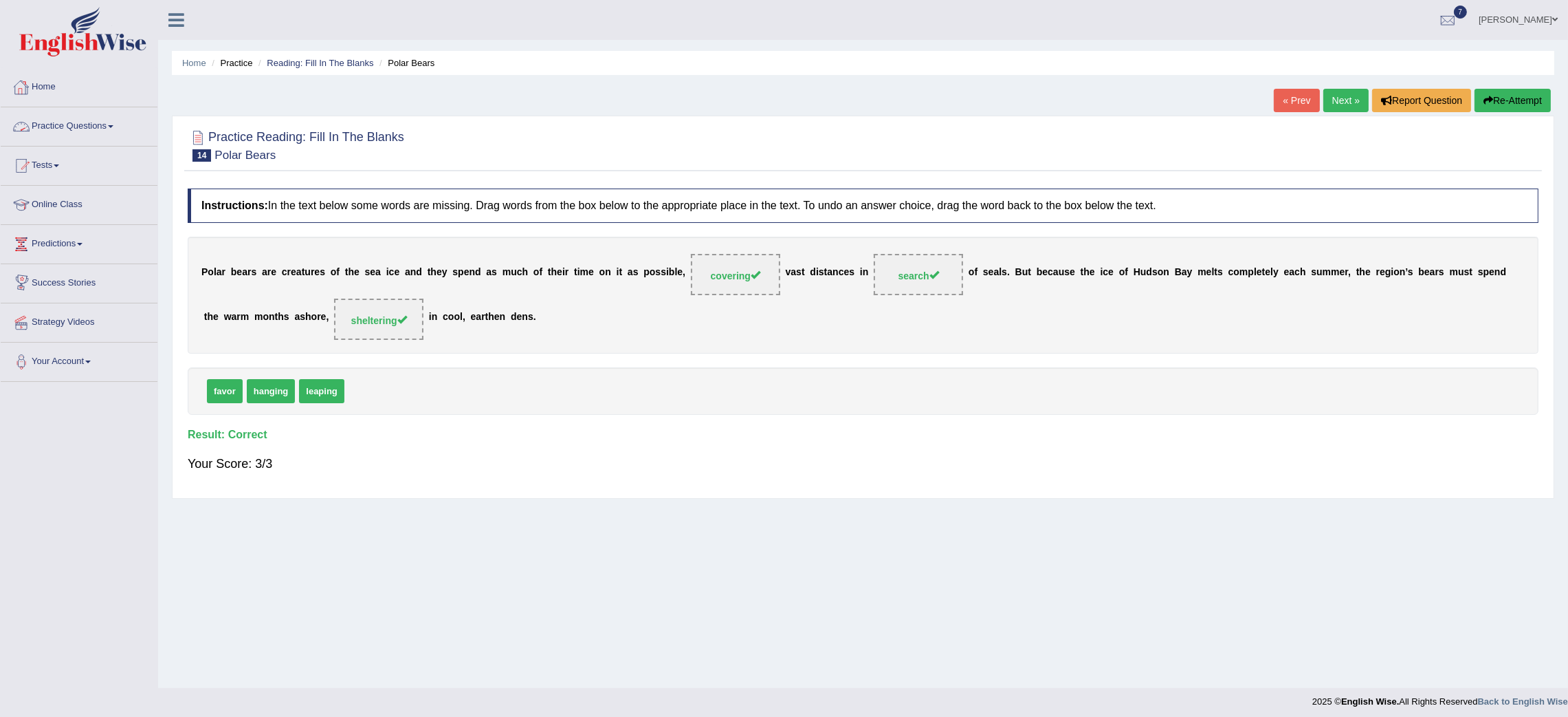
click at [24, 89] on div at bounding box center [21, 87] width 20 height 20
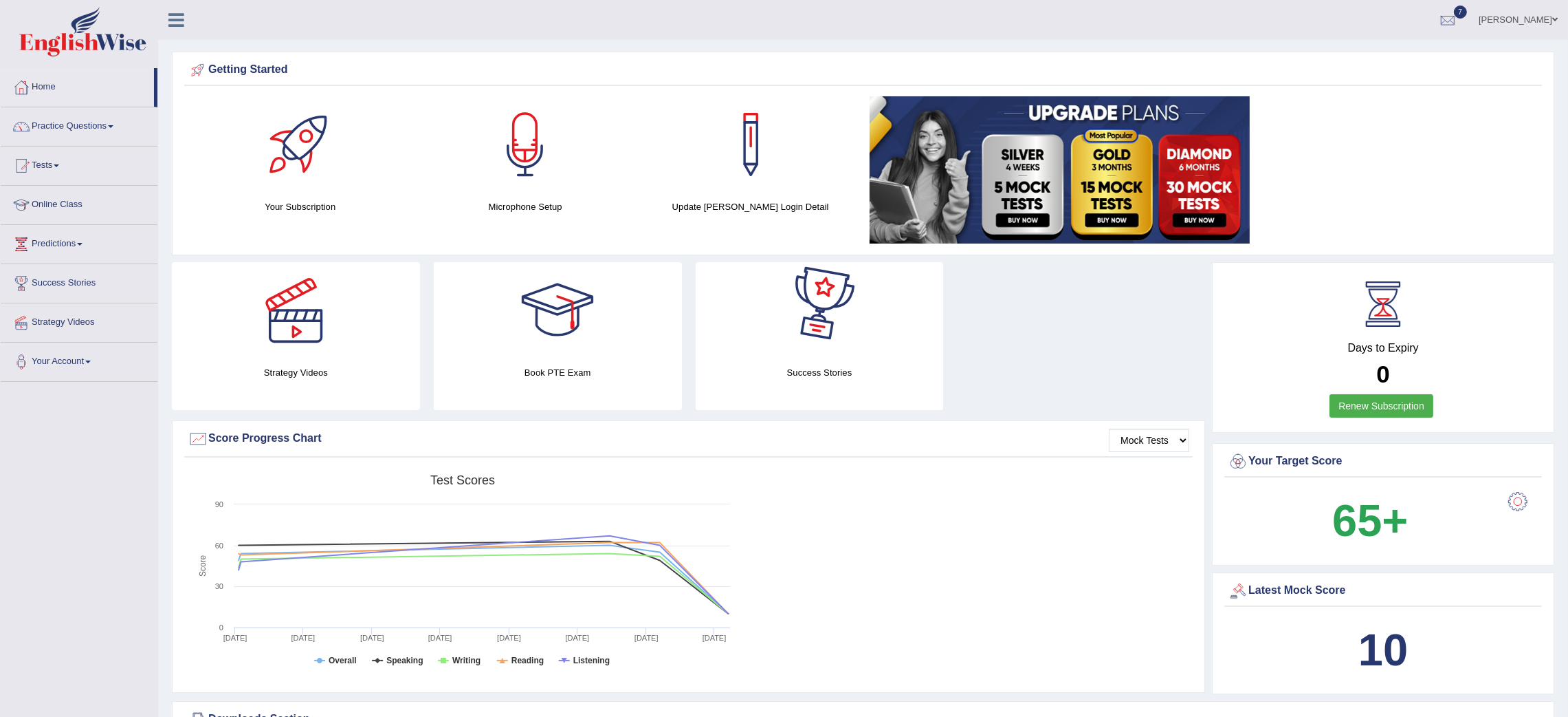
click at [1372, 391] on div "Days to Expiry 0 Renew Subscription" at bounding box center [1383, 349] width 317 height 152
click at [1366, 401] on link "Renew Subscription" at bounding box center [1381, 405] width 104 height 23
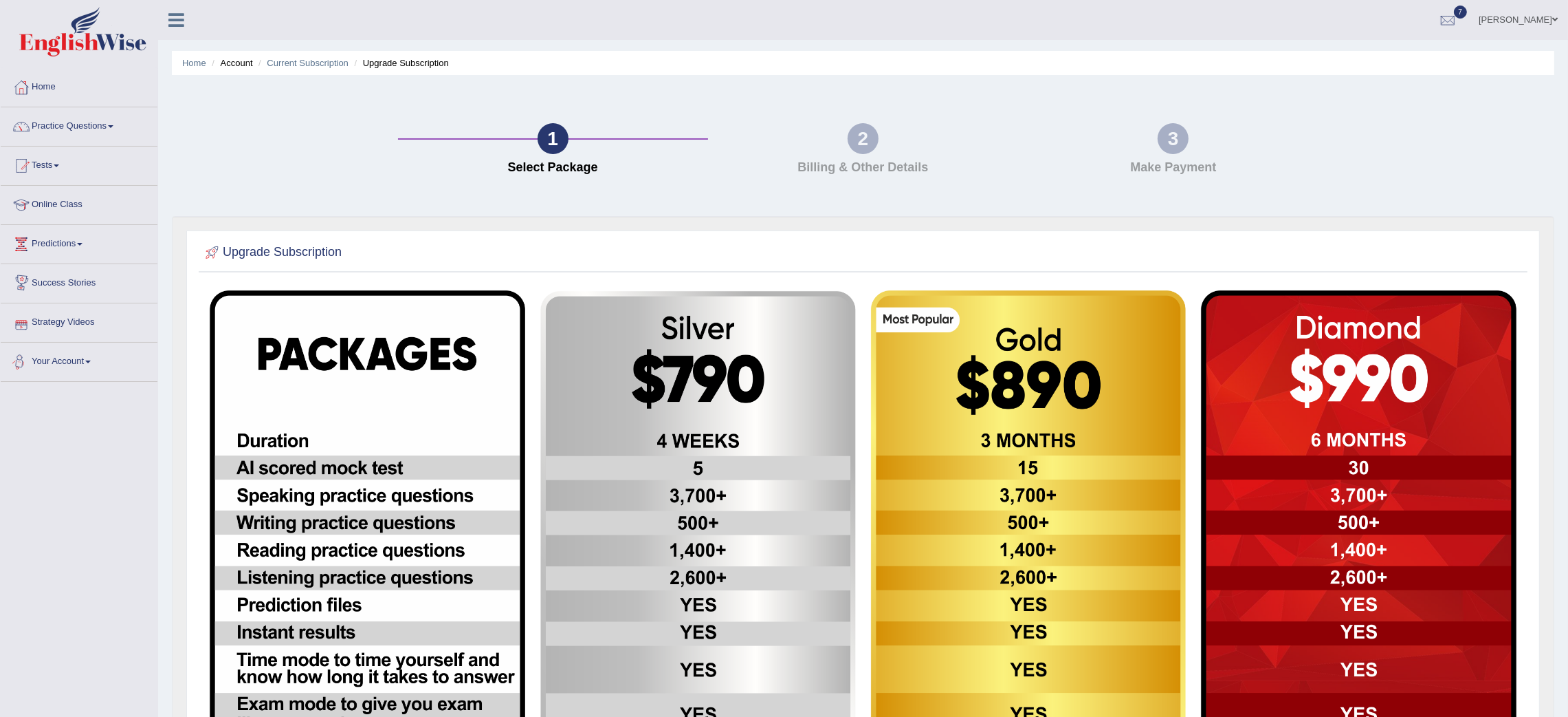
click at [79, 361] on link "Your Account" at bounding box center [79, 359] width 156 height 34
click at [52, 457] on link "Manage Subscription" at bounding box center [90, 467] width 129 height 25
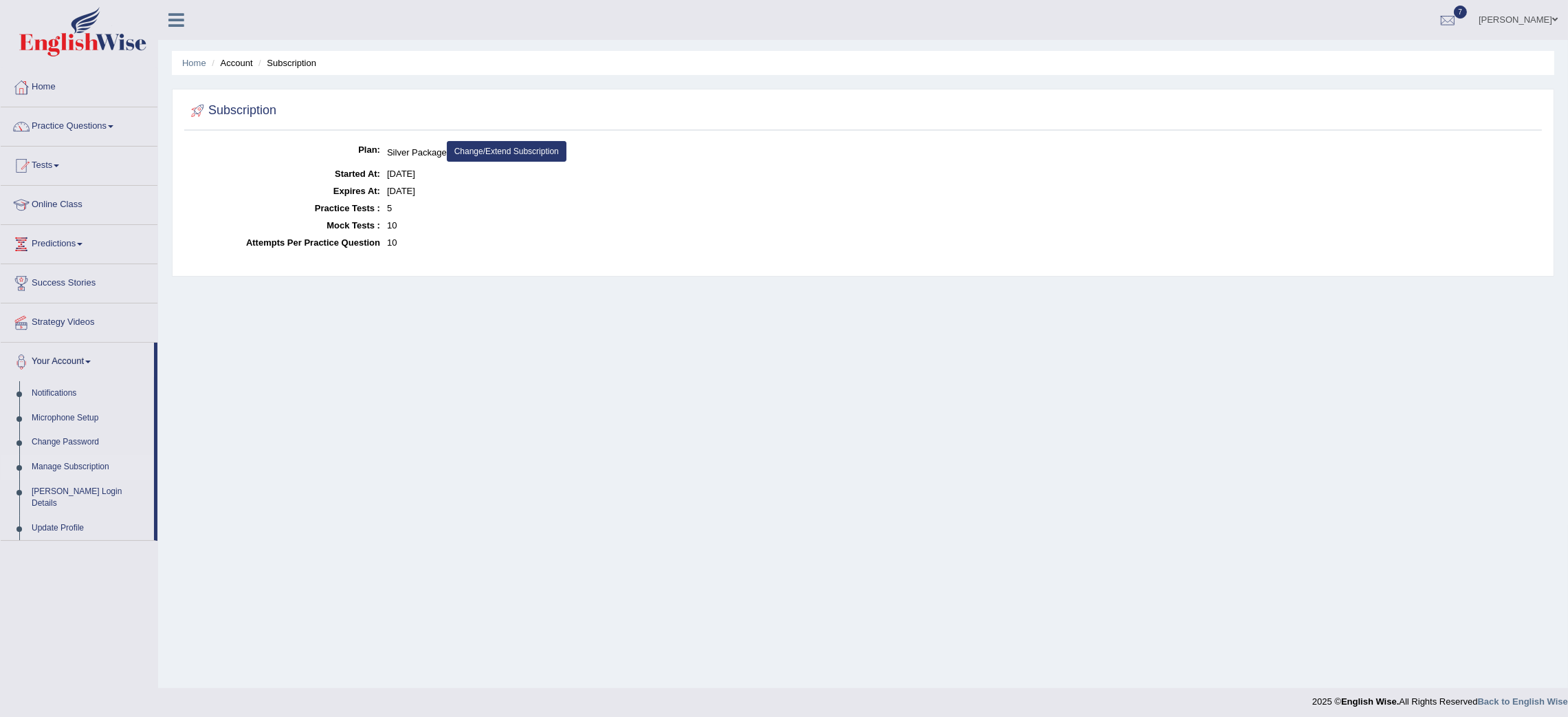
click at [517, 155] on link "Change/Extend Subscription" at bounding box center [507, 151] width 120 height 20
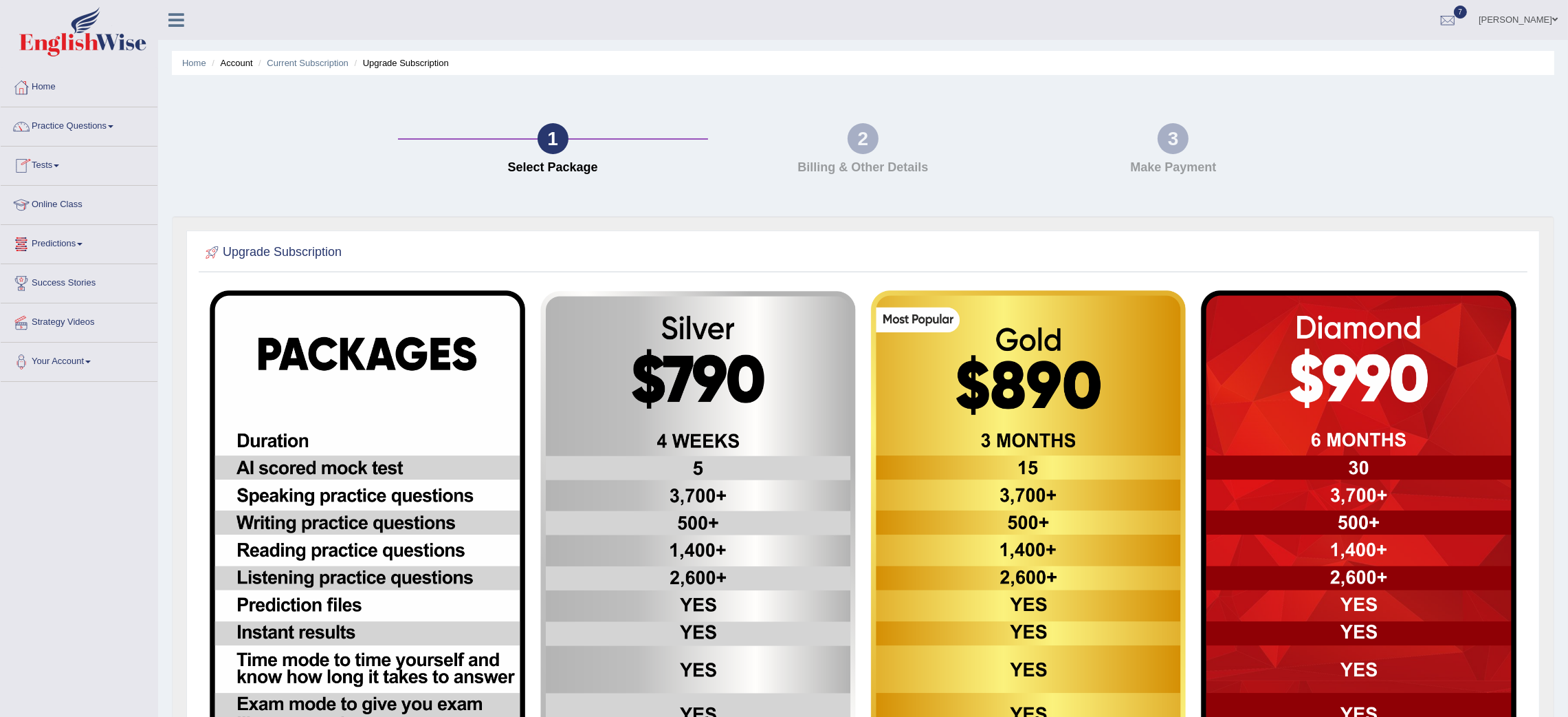
click at [63, 163] on link "Tests" at bounding box center [79, 163] width 156 height 34
click at [40, 235] on link "History" at bounding box center [90, 246] width 129 height 25
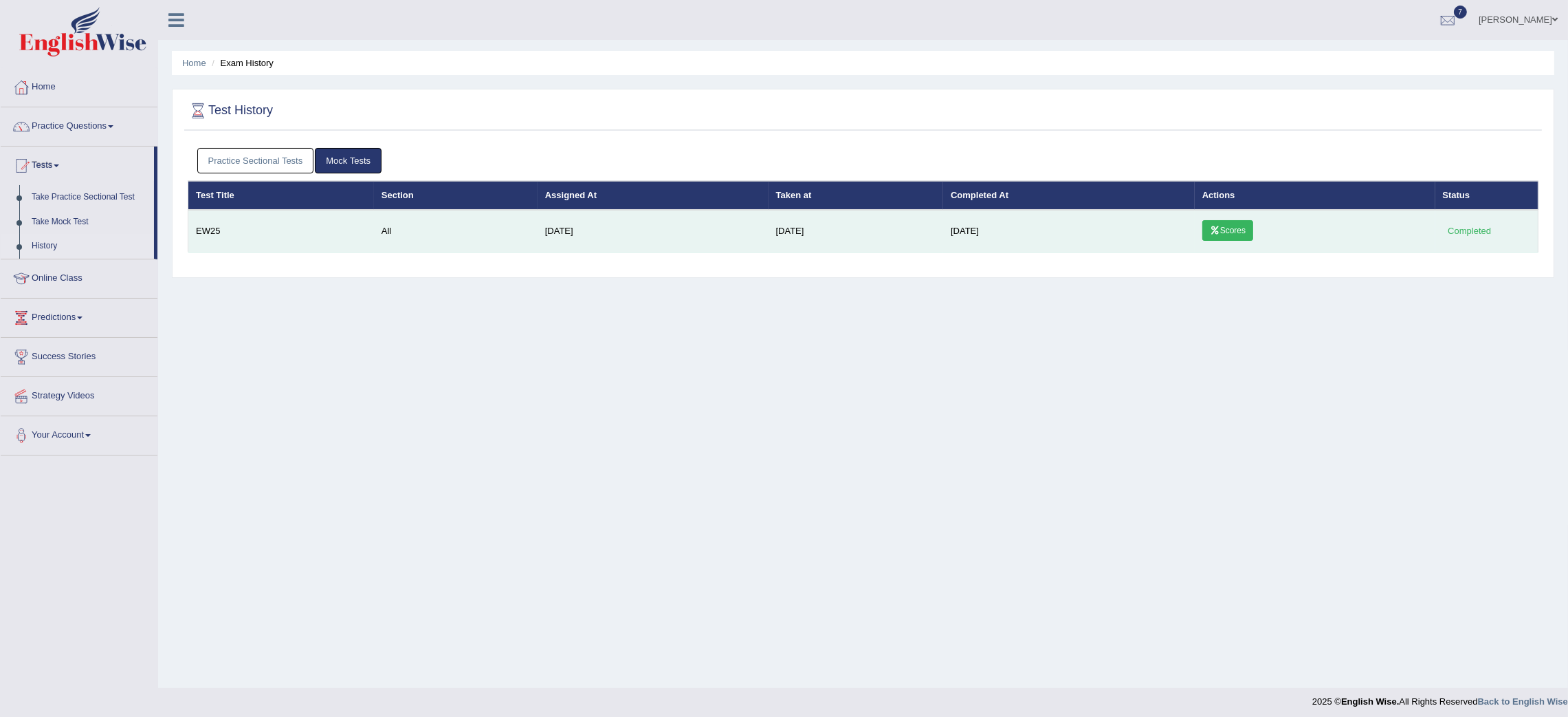
click at [401, 225] on td "All" at bounding box center [455, 231] width 164 height 42
click at [1239, 222] on link "Scores" at bounding box center [1228, 230] width 51 height 20
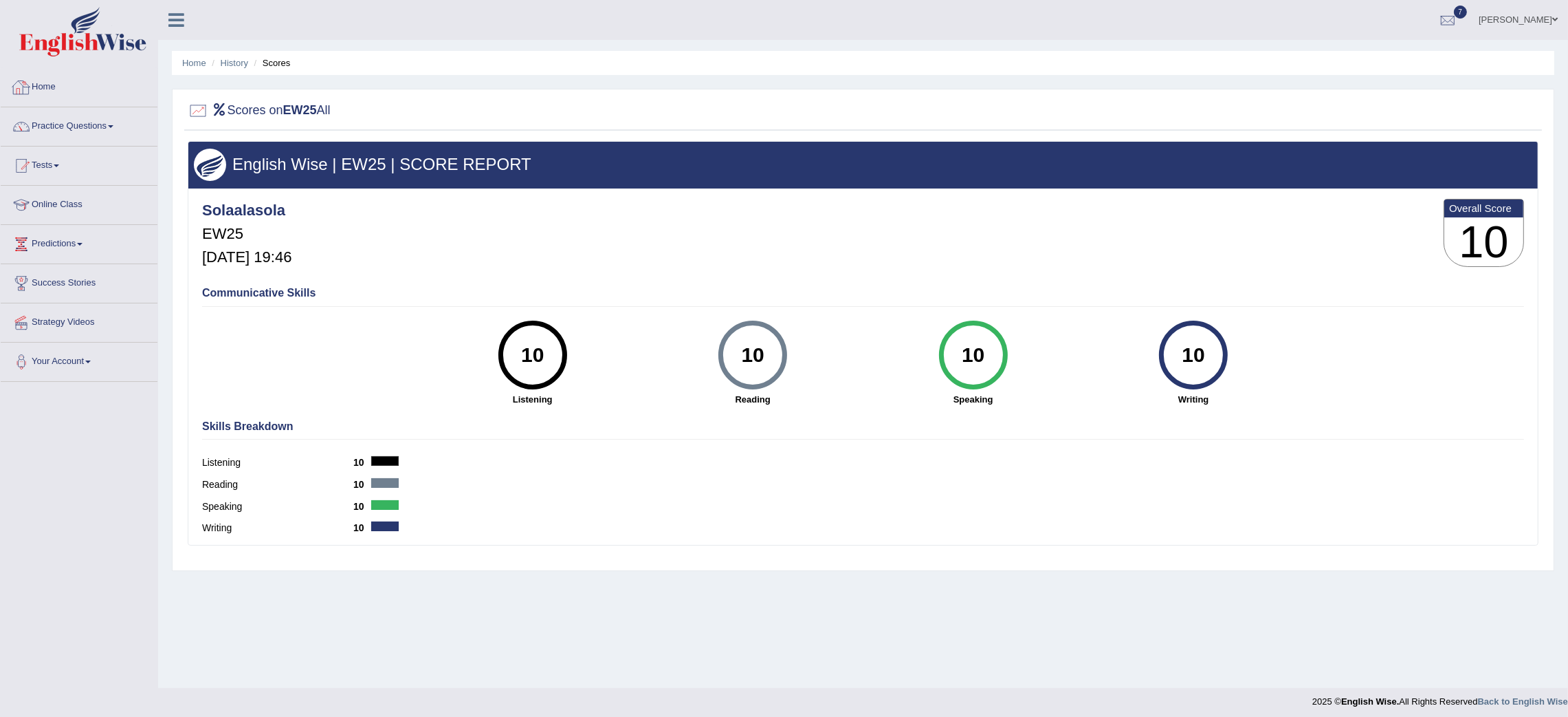
click at [72, 86] on link "Home" at bounding box center [79, 85] width 156 height 34
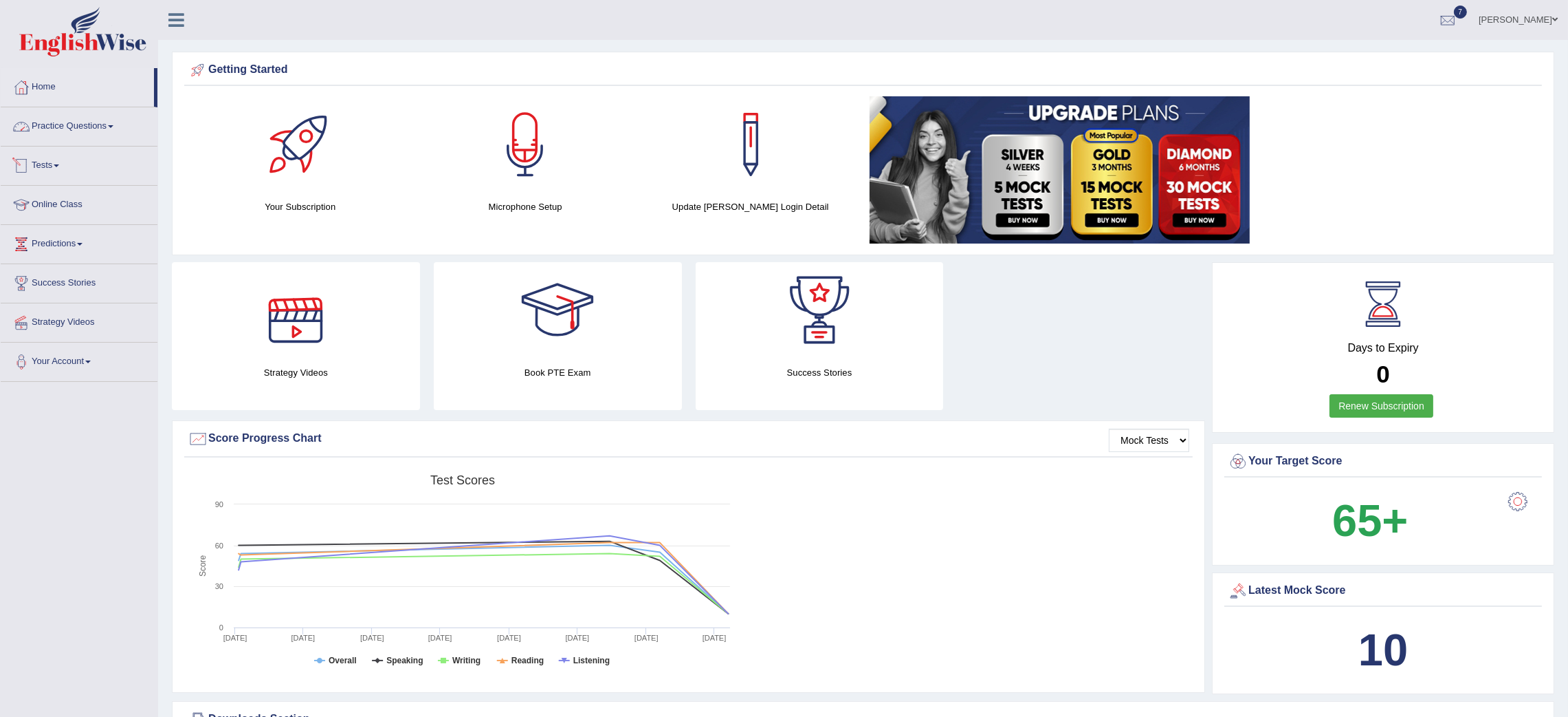
click at [88, 115] on link "Practice Questions" at bounding box center [79, 124] width 156 height 34
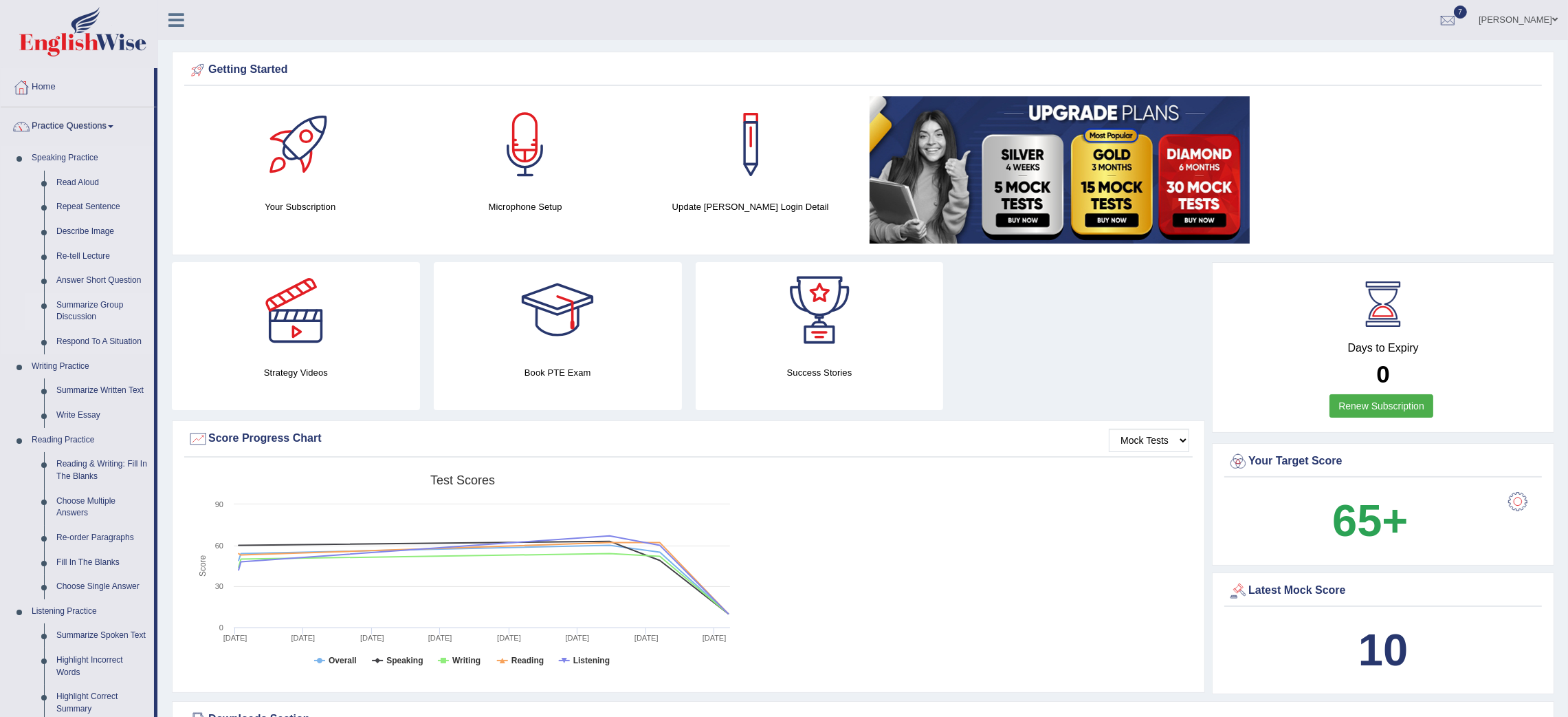
click at [80, 319] on link "Summarize Group Discussion" at bounding box center [102, 311] width 104 height 37
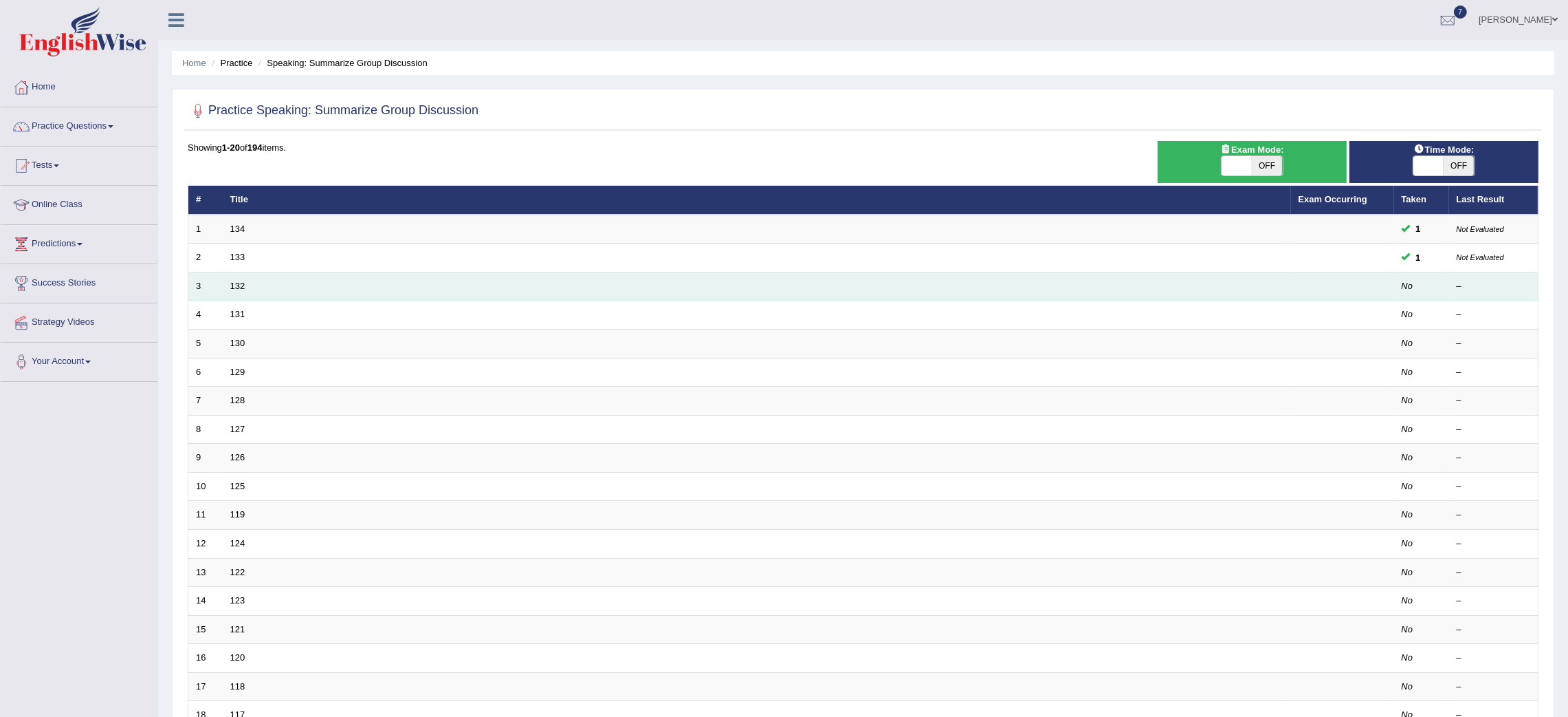
click at [236, 292] on td "132" at bounding box center [756, 285] width 1068 height 29
click at [240, 281] on link "132" at bounding box center [237, 285] width 15 height 10
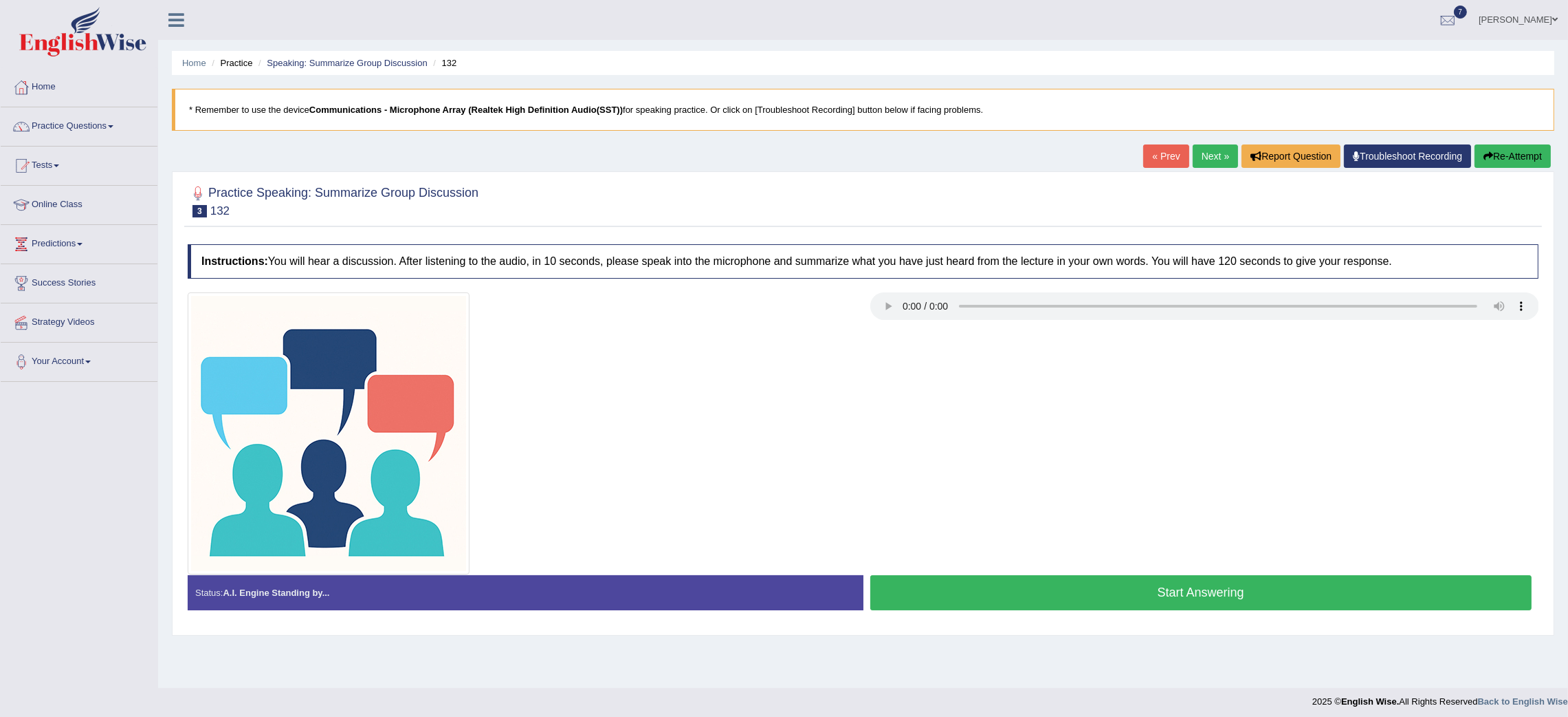
click at [458, 333] on img at bounding box center [329, 434] width 282 height 282
click at [518, 358] on div at bounding box center [522, 434] width 683 height 282
click at [59, 83] on link "Home" at bounding box center [79, 85] width 156 height 34
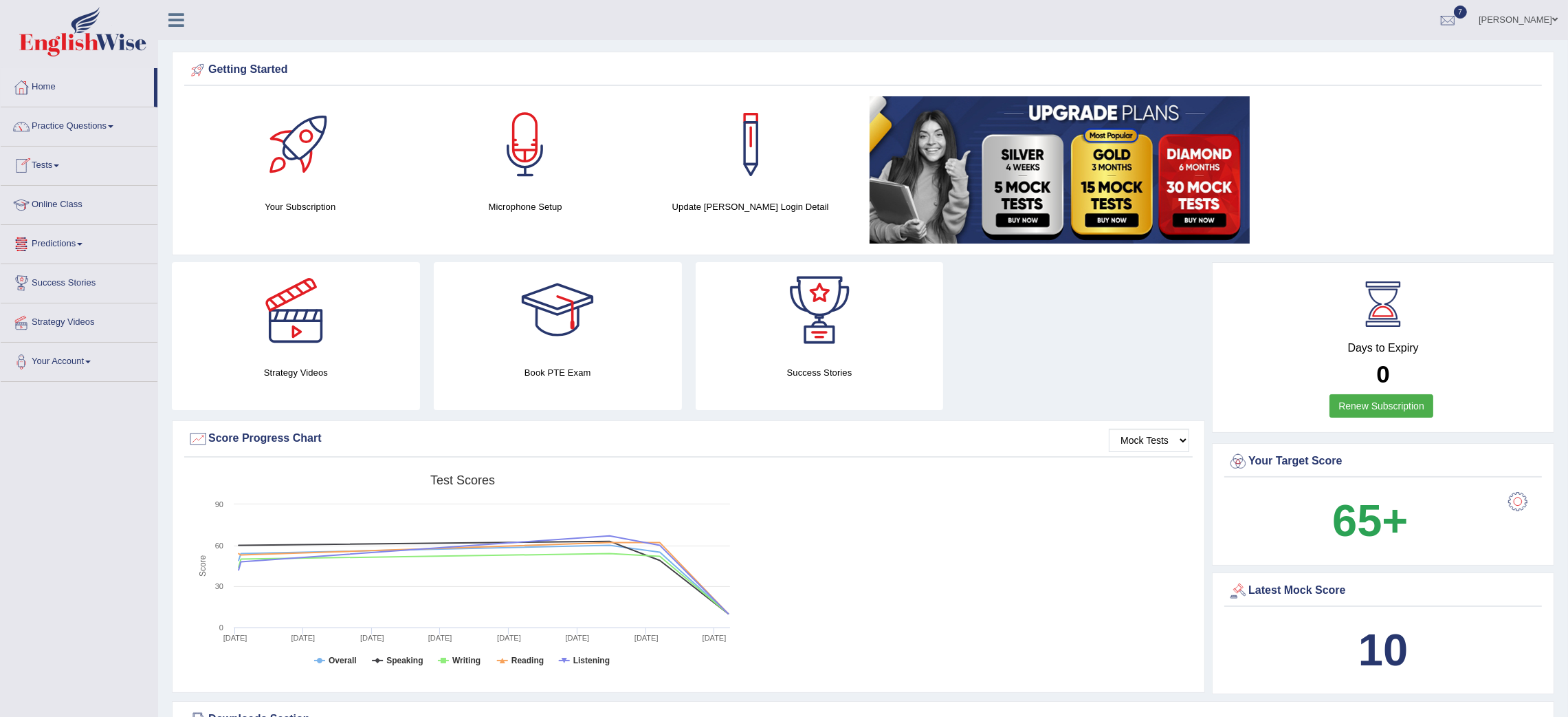
click at [65, 206] on link "Online Class" at bounding box center [79, 202] width 156 height 34
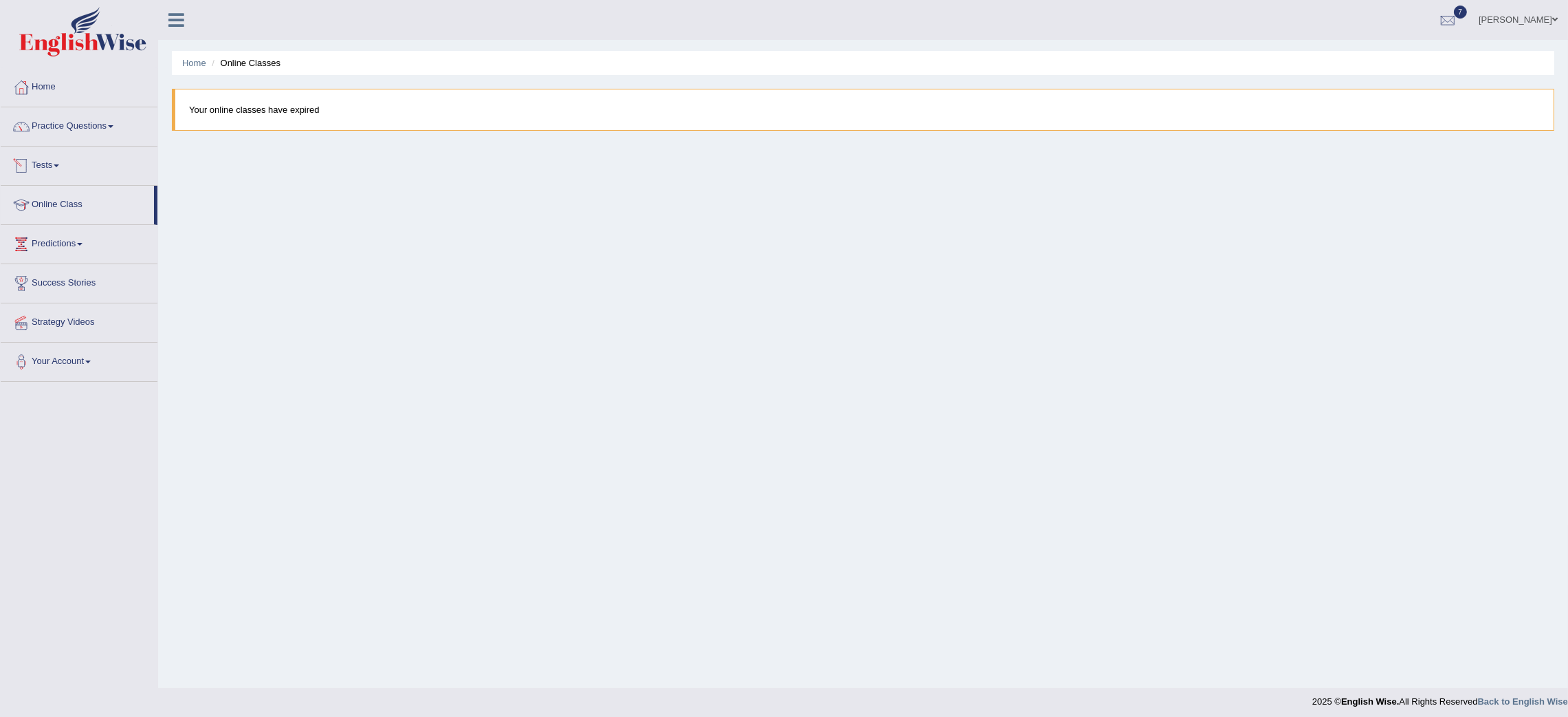
click at [59, 155] on link "Tests" at bounding box center [79, 163] width 156 height 34
click at [86, 214] on link "Take Mock Test" at bounding box center [90, 222] width 129 height 25
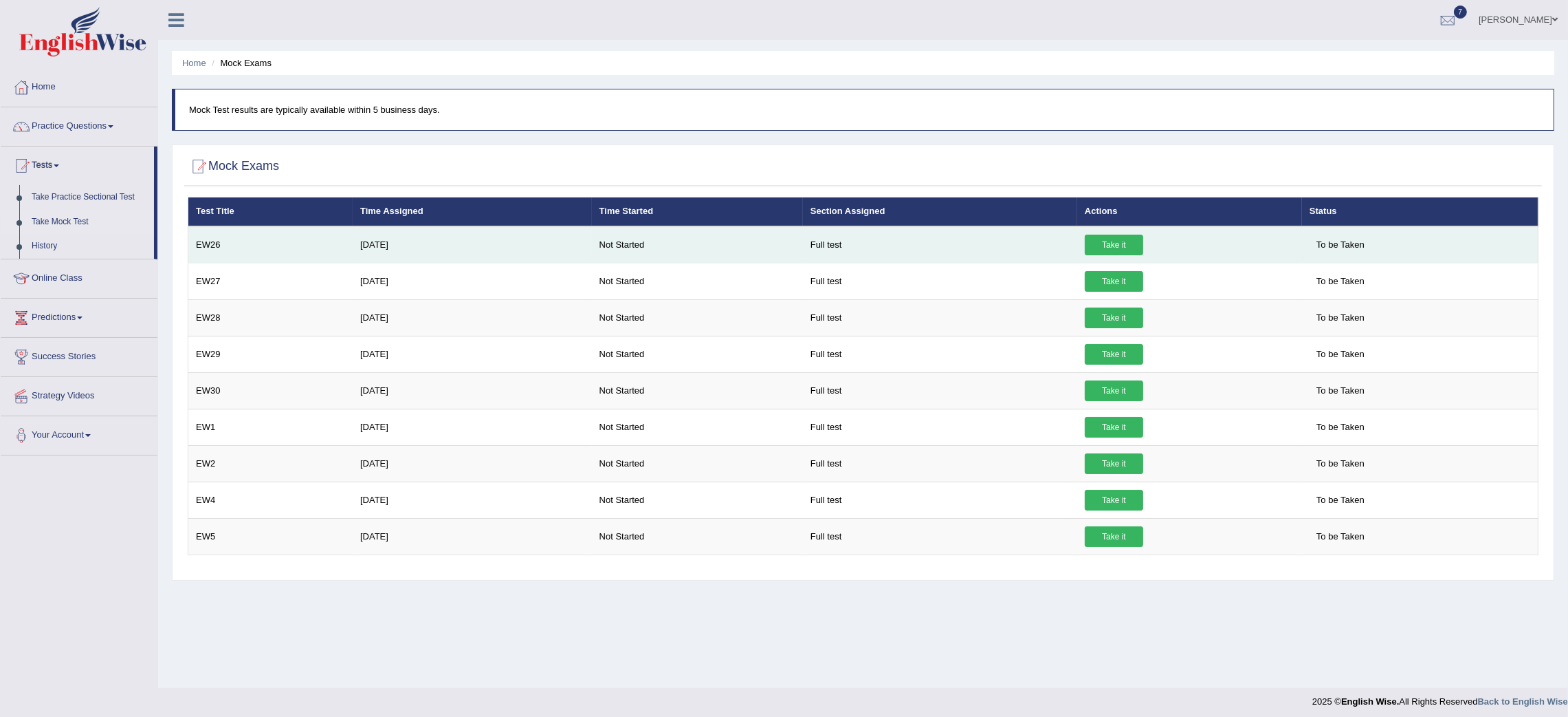
click at [1124, 243] on link "Take it" at bounding box center [1114, 245] width 59 height 20
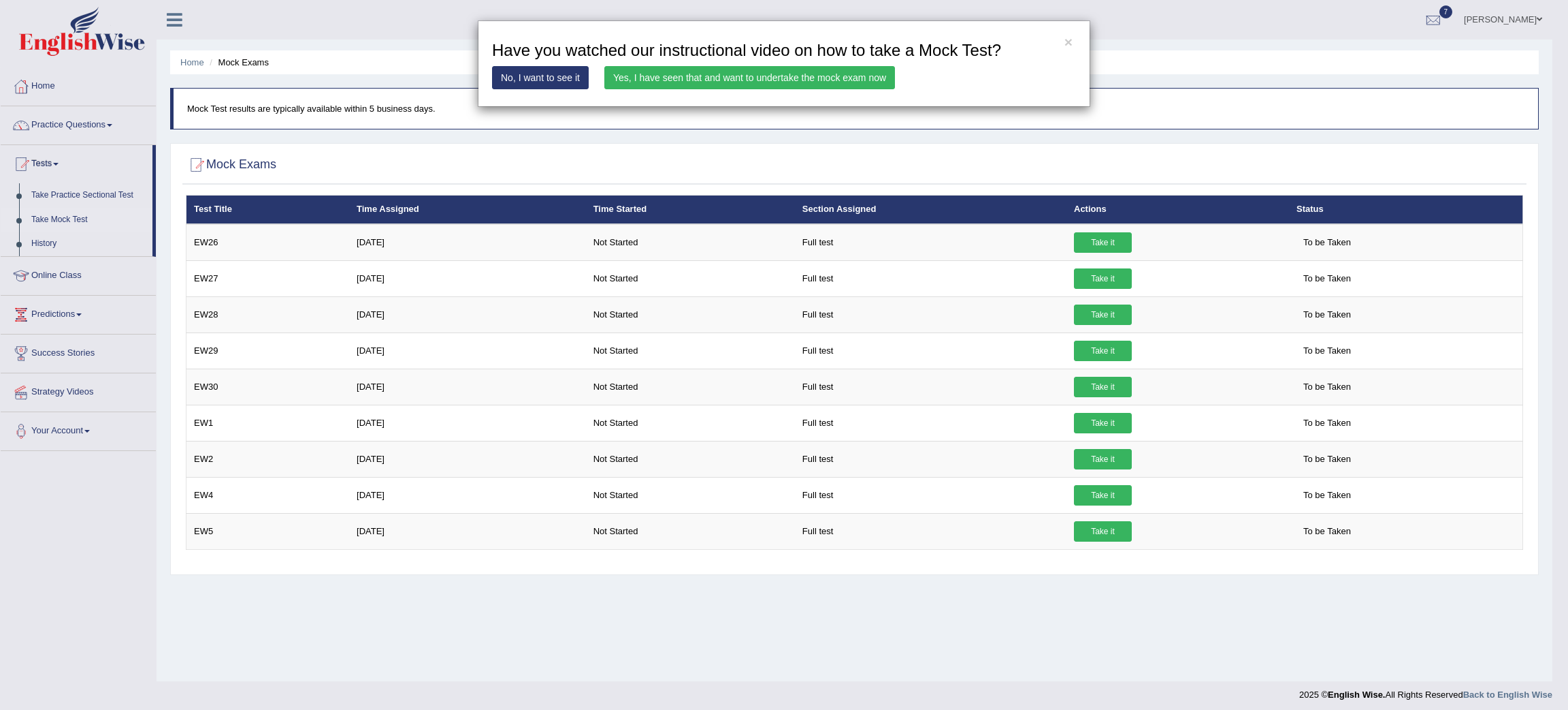
click at [763, 75] on link "Yes, I have seen that and want to undertake the mock exam now" at bounding box center [749, 77] width 291 height 23
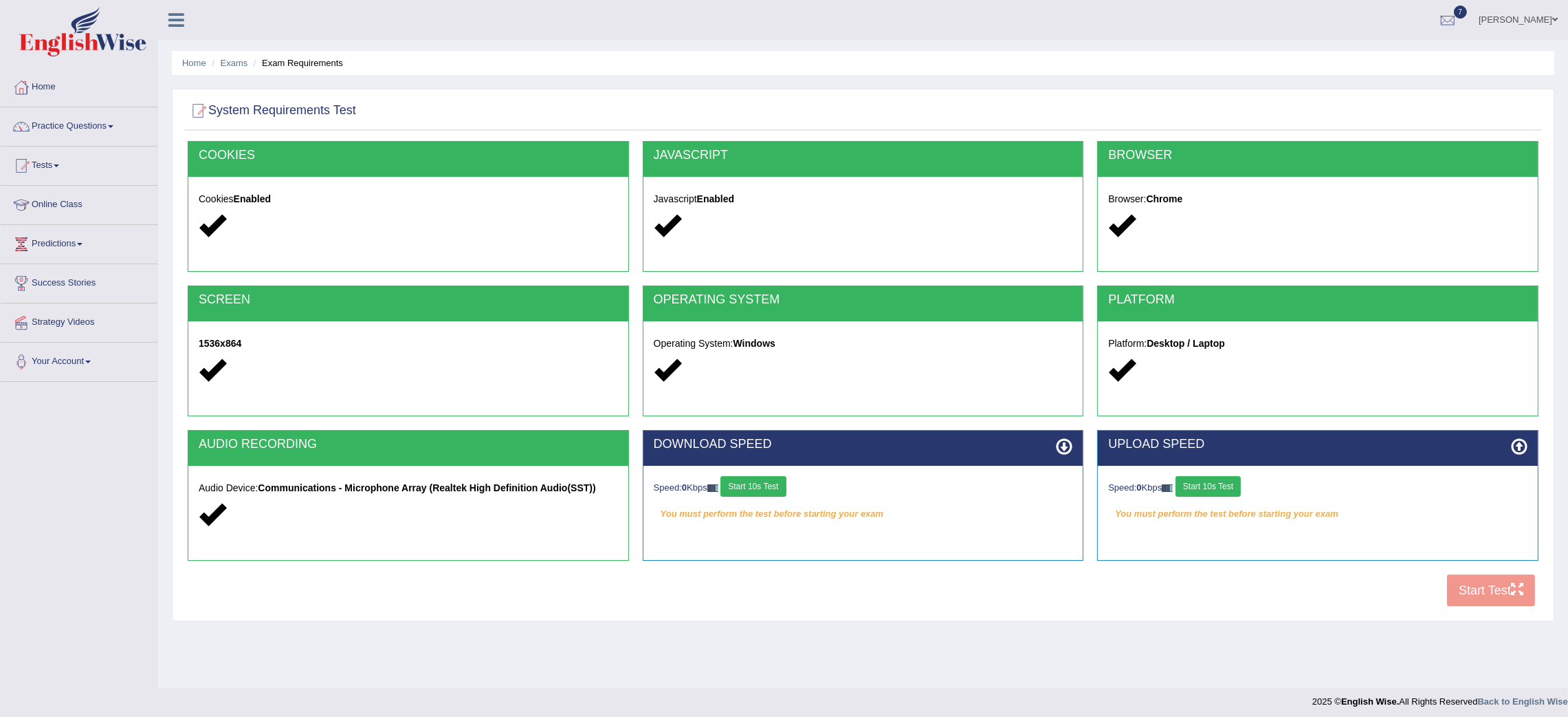
click at [755, 489] on button "Start 10s Test" at bounding box center [753, 486] width 65 height 20
click at [1233, 482] on button "Start 10s Test" at bounding box center [1208, 486] width 65 height 20
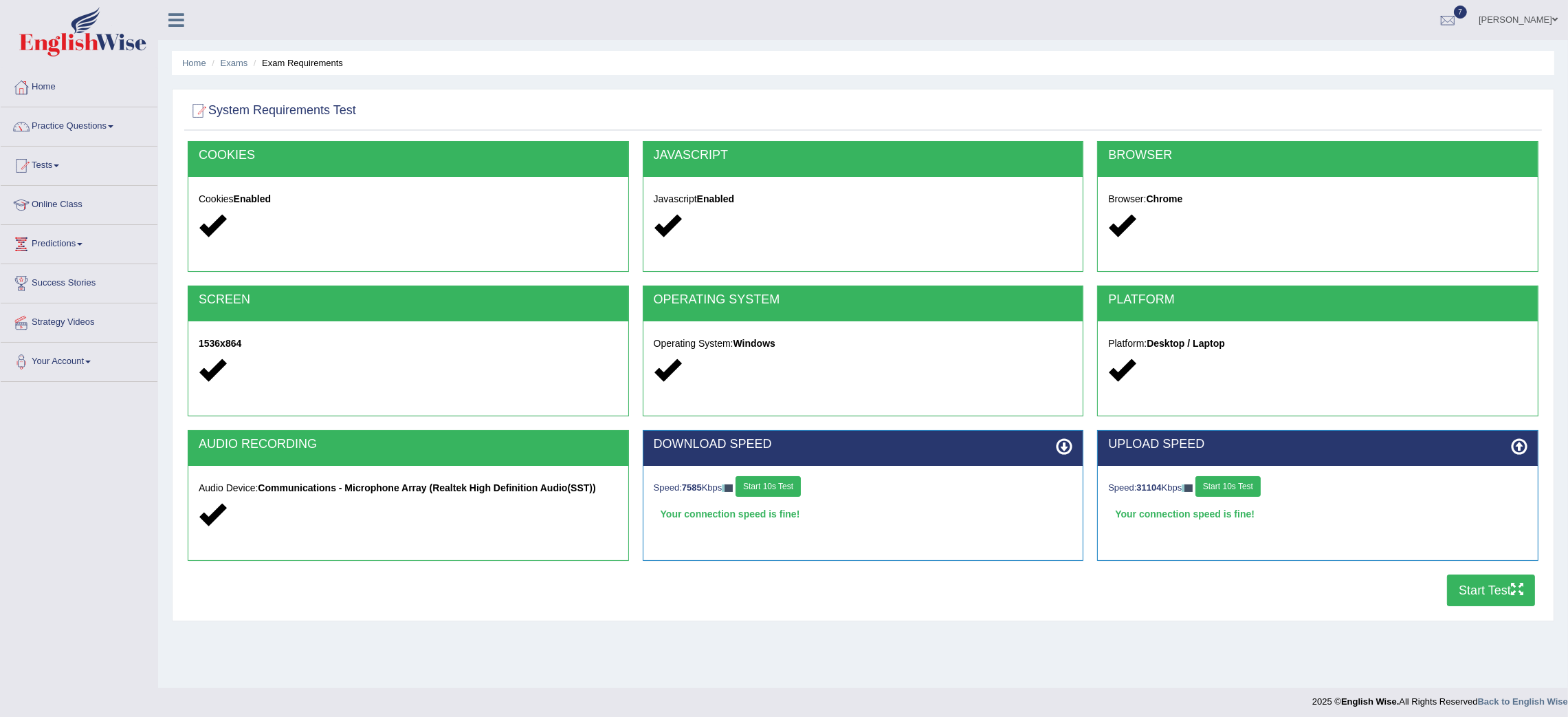
click at [1483, 594] on button "Start Test" at bounding box center [1492, 590] width 88 height 31
